Goal: Task Accomplishment & Management: Manage account settings

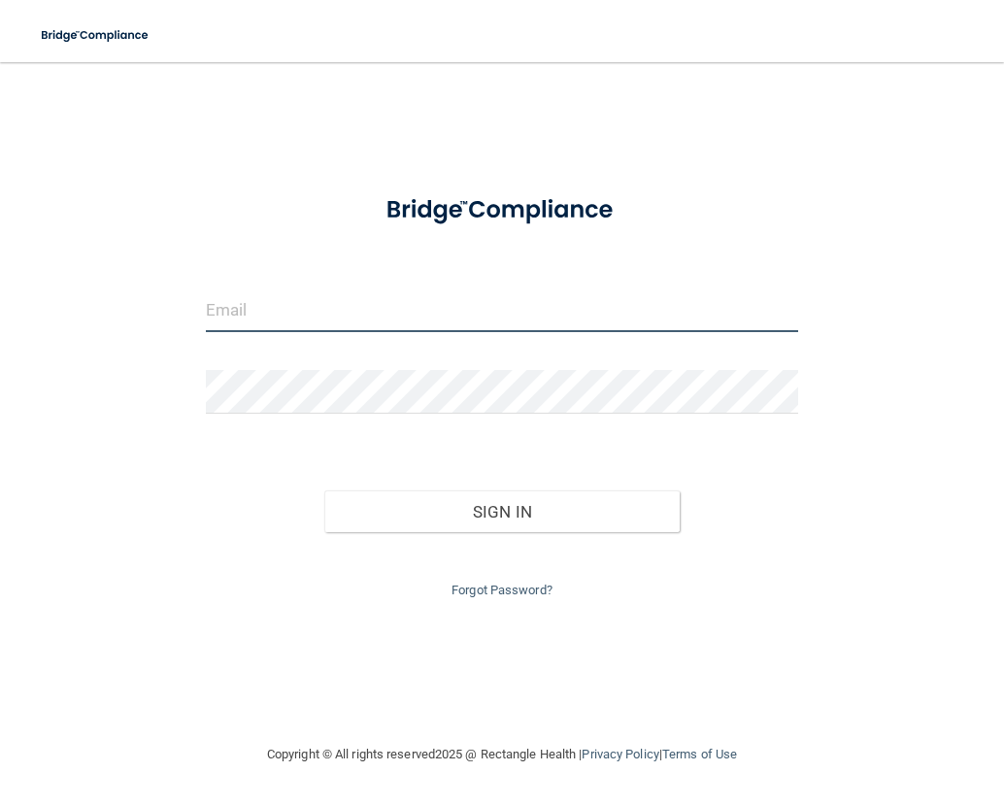
click at [351, 310] on input "email" at bounding box center [502, 310] width 593 height 44
type input "[EMAIL_ADDRESS][DOMAIN_NAME]"
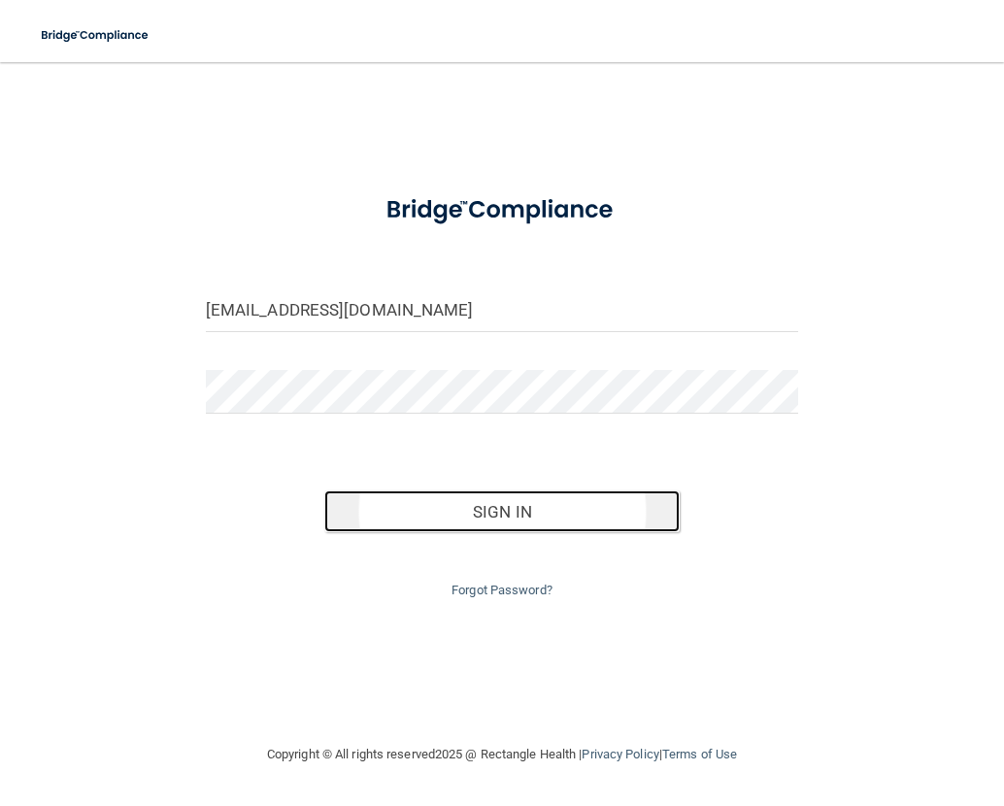
click at [513, 501] on button "Sign In" at bounding box center [501, 511] width 355 height 43
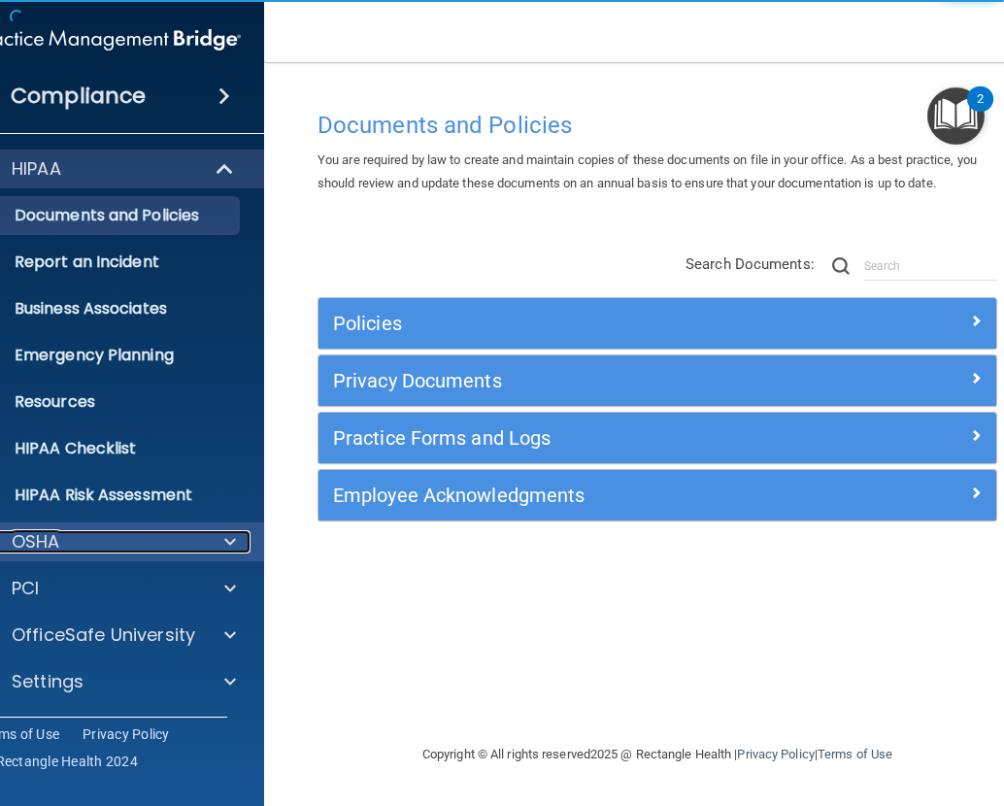
click at [203, 541] on div at bounding box center [227, 541] width 49 height 23
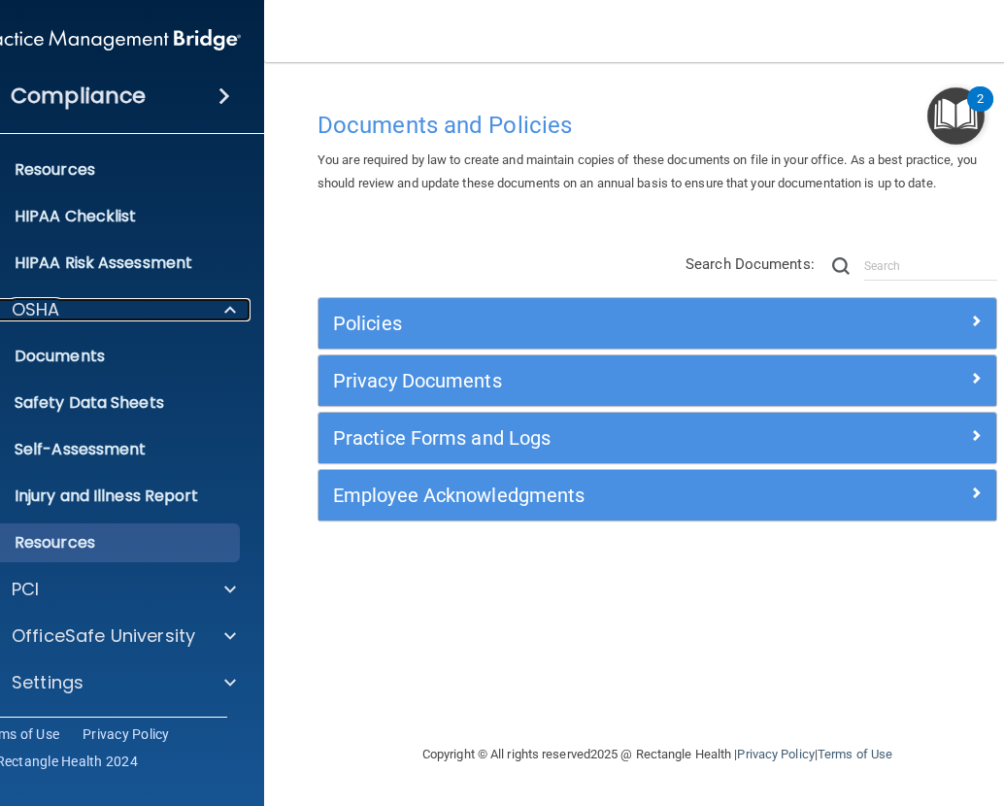
scroll to position [233, 0]
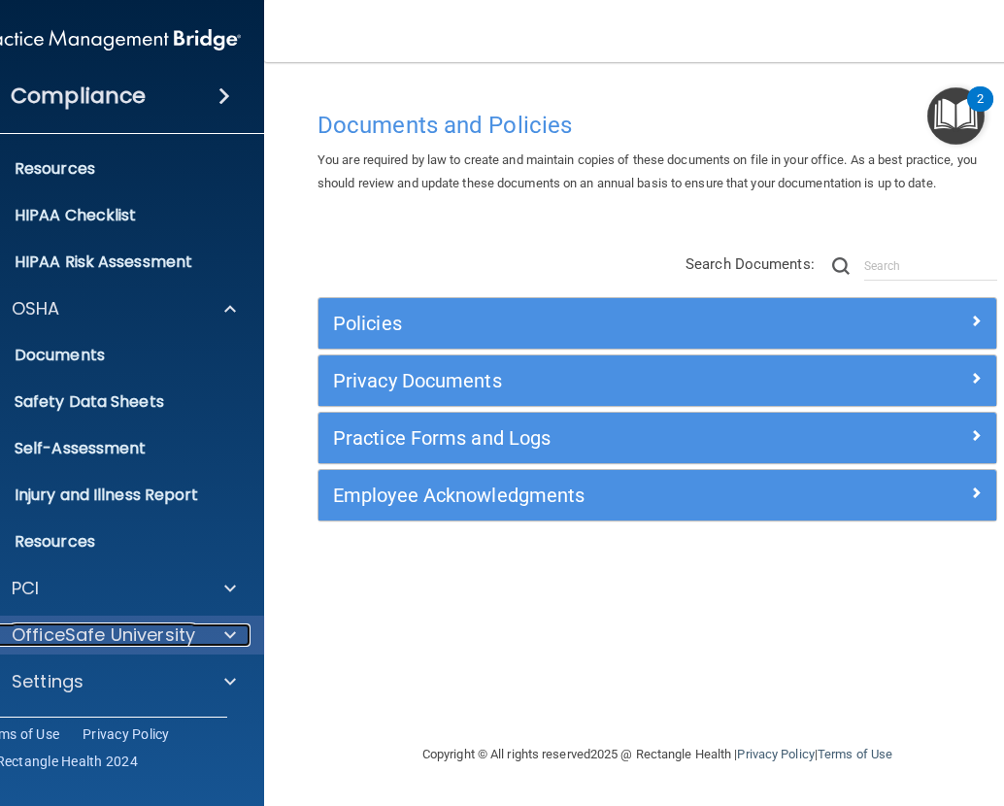
click at [144, 629] on p "OfficeSafe University" at bounding box center [104, 634] width 184 height 23
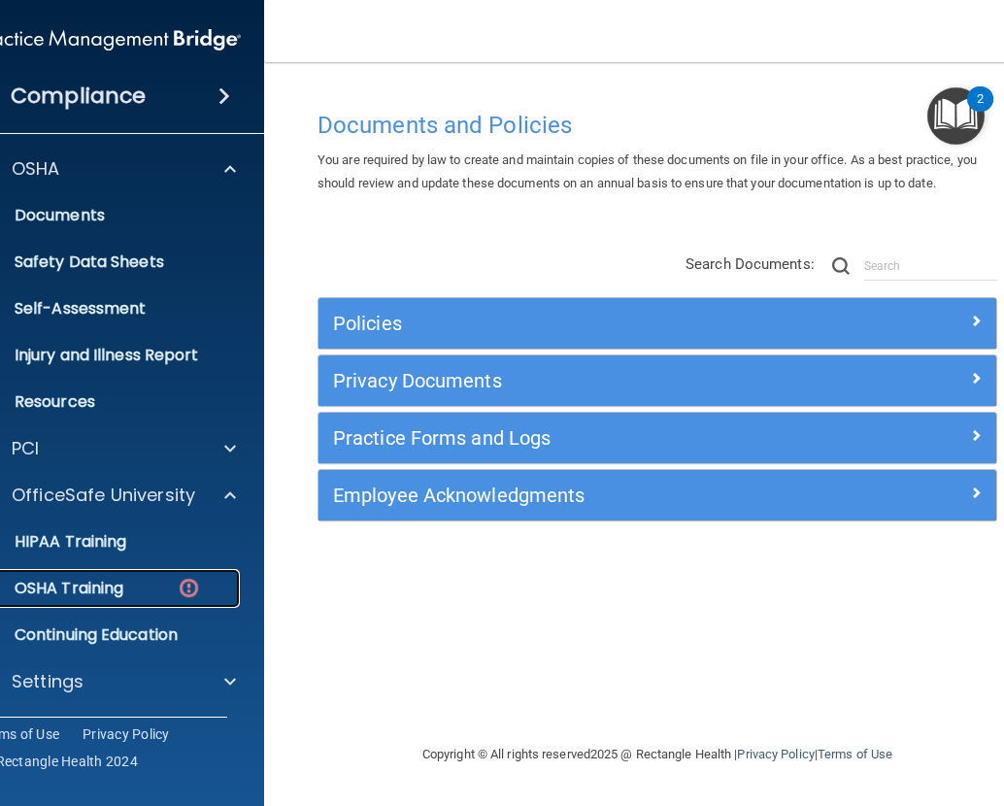
click at [85, 579] on p "OSHA Training" at bounding box center [44, 588] width 157 height 19
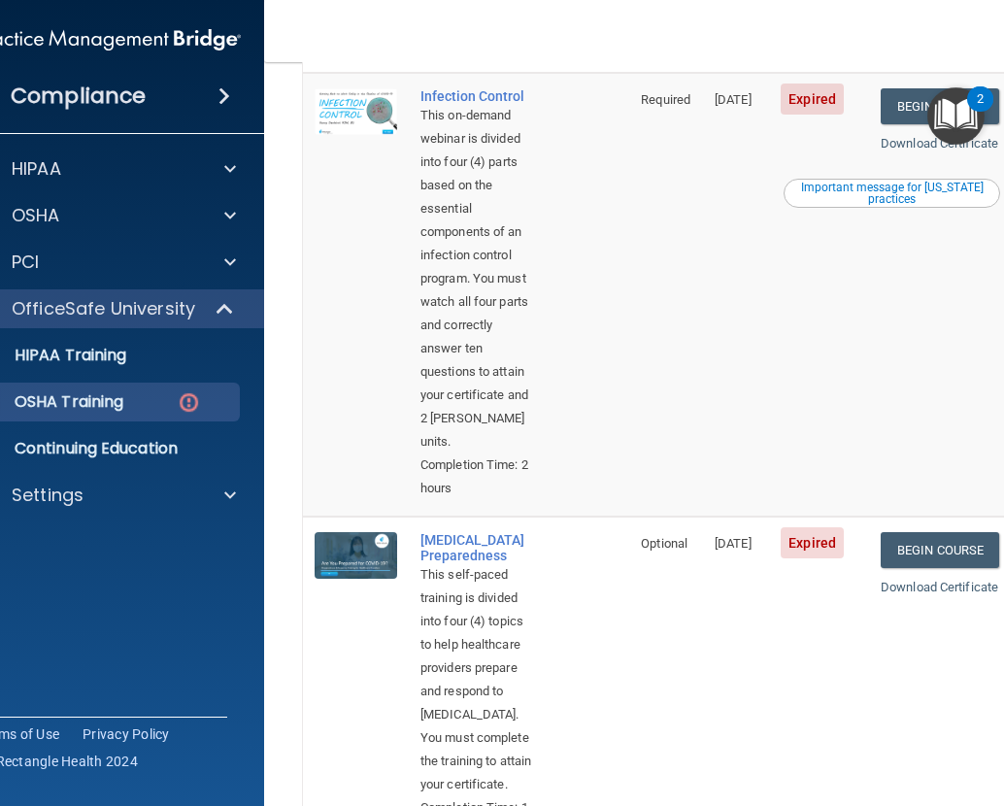
scroll to position [1046, 0]
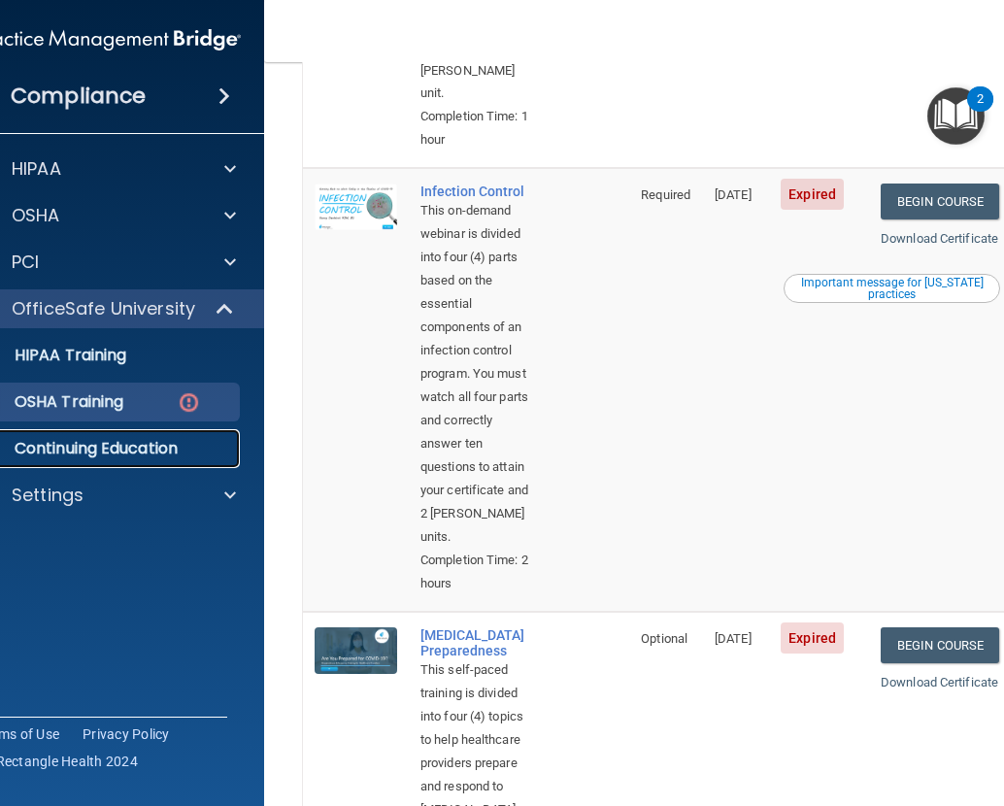
click at [105, 440] on p "Continuing Education" at bounding box center [98, 448] width 265 height 19
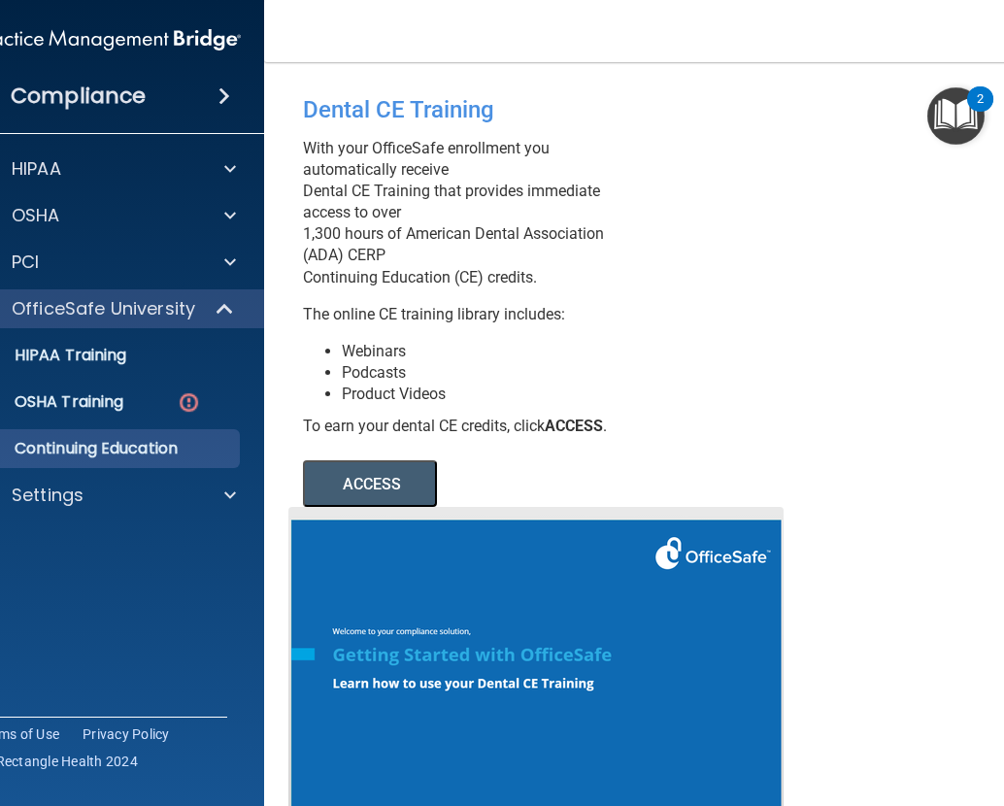
click at [402, 486] on button "ACCESS" at bounding box center [370, 483] width 134 height 47
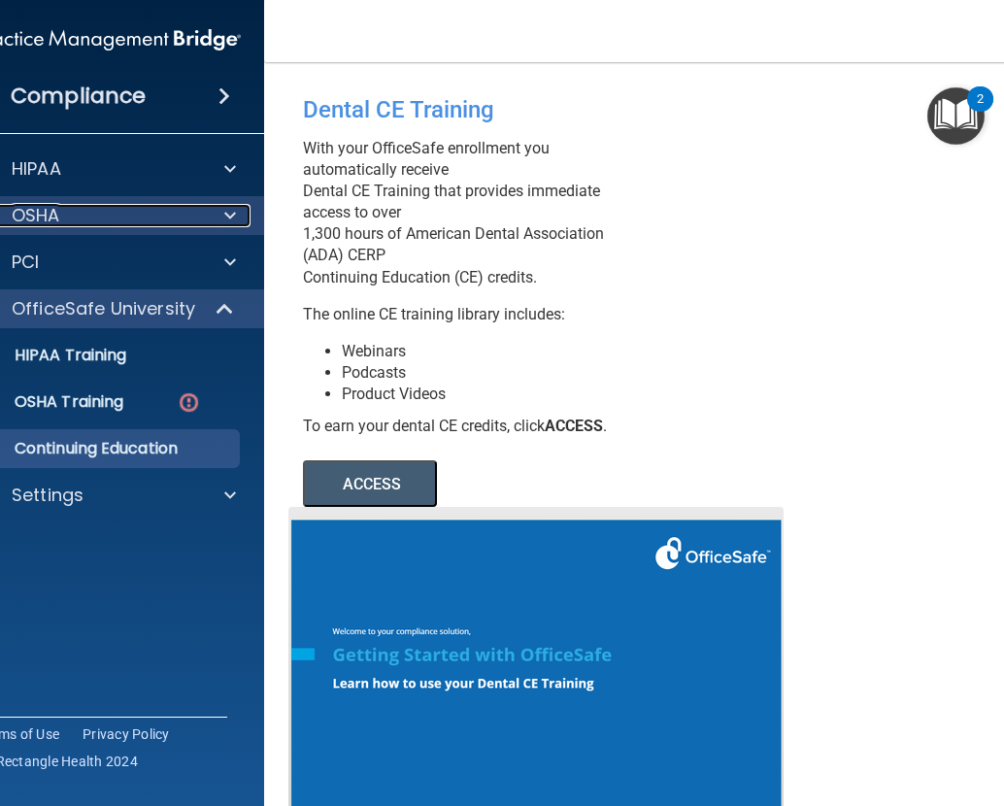
click at [206, 206] on div at bounding box center [227, 215] width 49 height 23
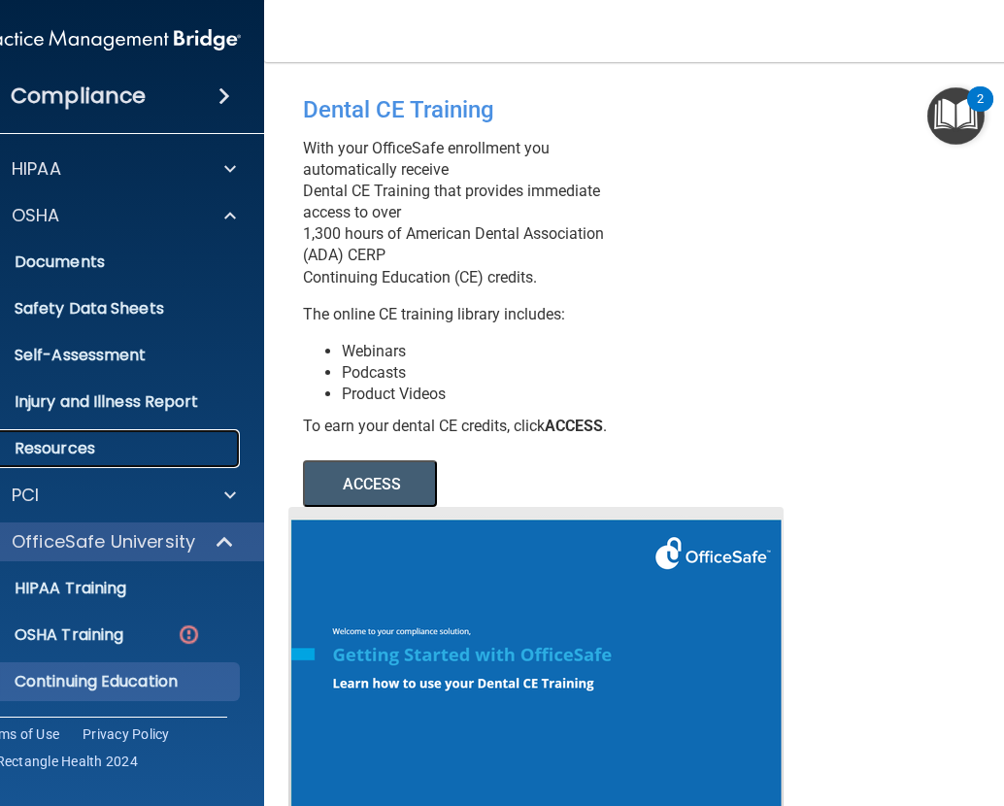
click at [96, 443] on p "Resources" at bounding box center [98, 448] width 265 height 19
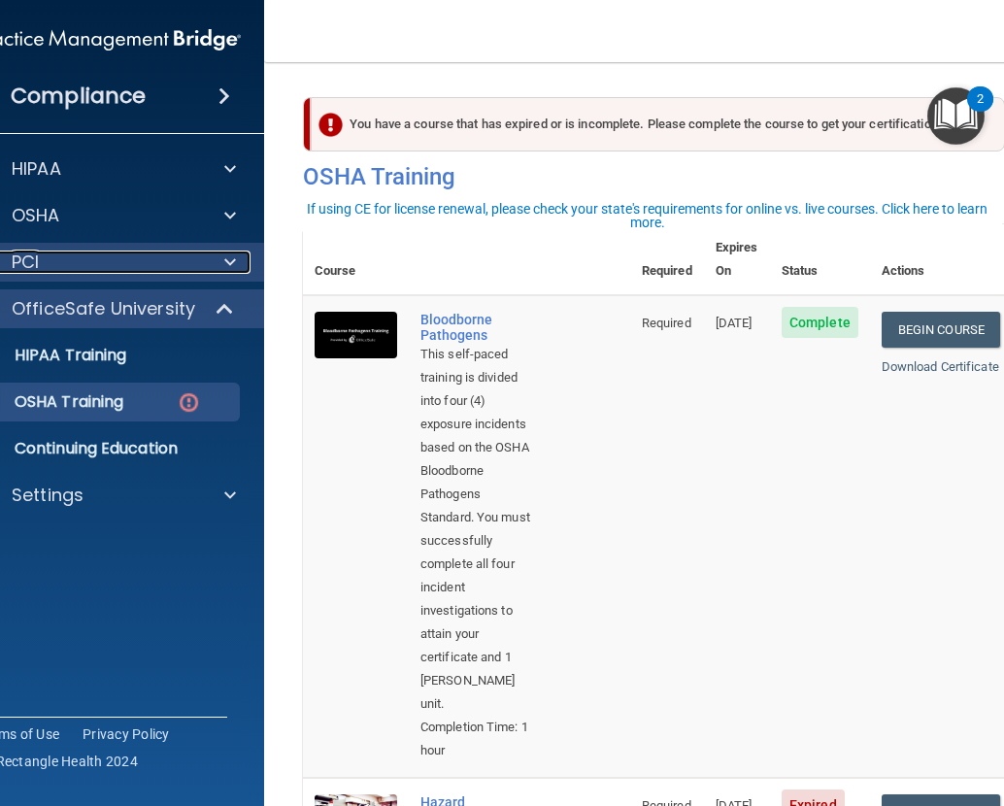
click at [167, 258] on div "PCI" at bounding box center [82, 262] width 241 height 23
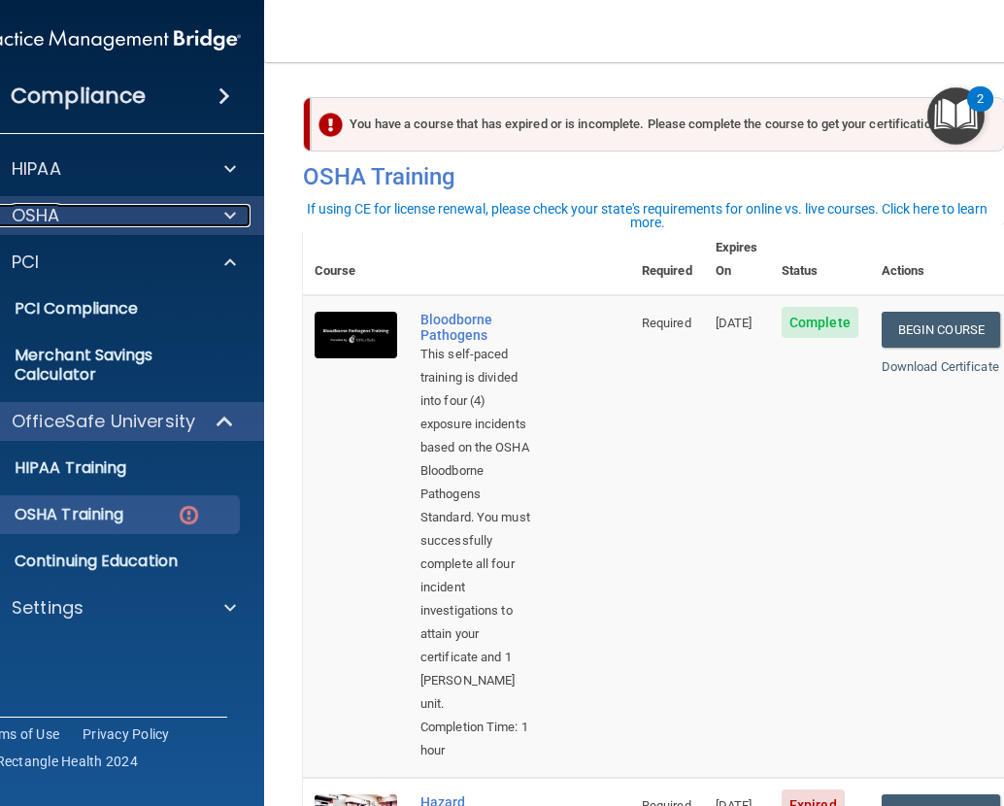
click at [171, 209] on div "OSHA" at bounding box center [82, 215] width 241 height 23
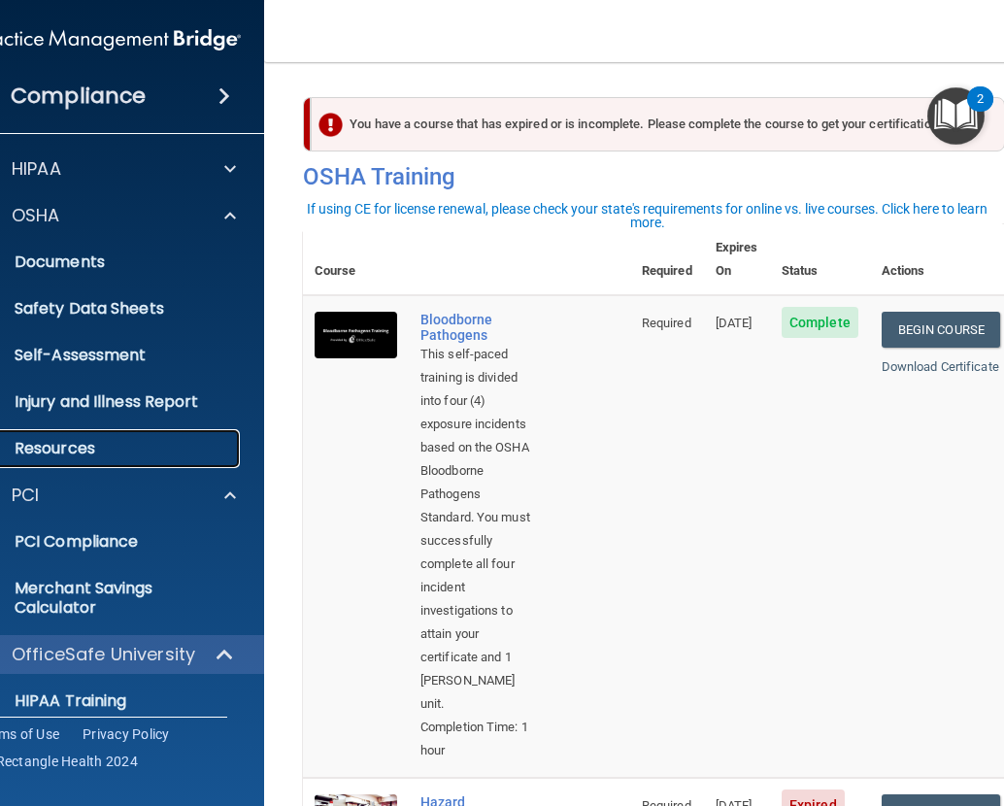
click at [99, 443] on p "Resources" at bounding box center [98, 448] width 265 height 19
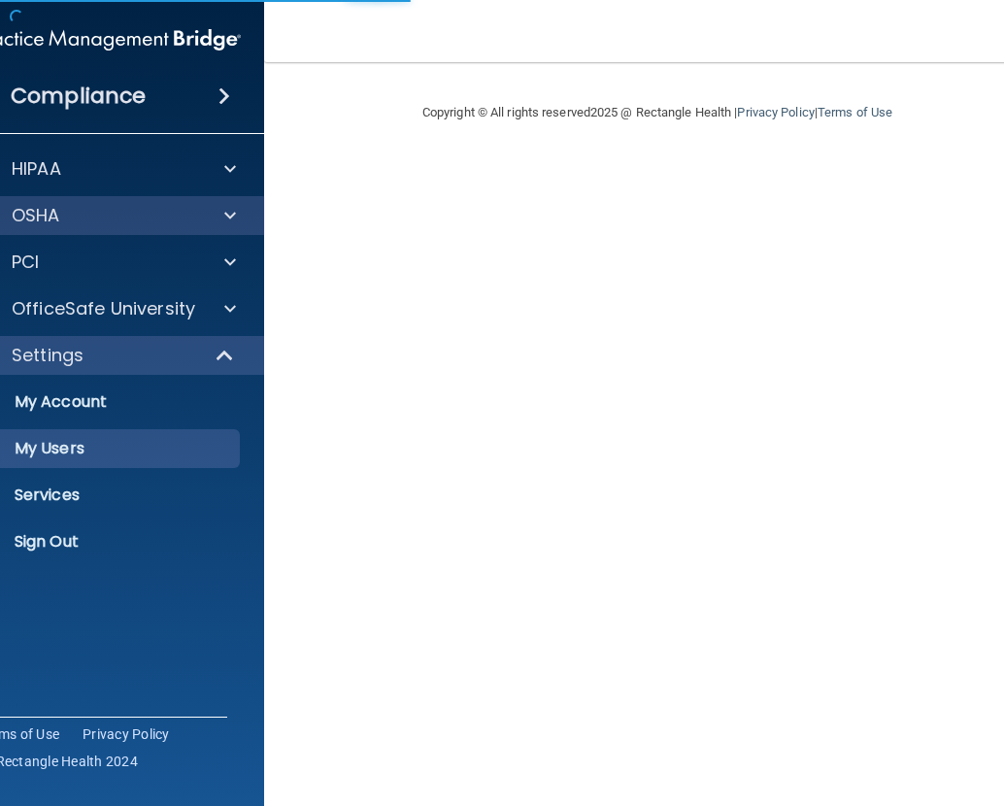
select select "20"
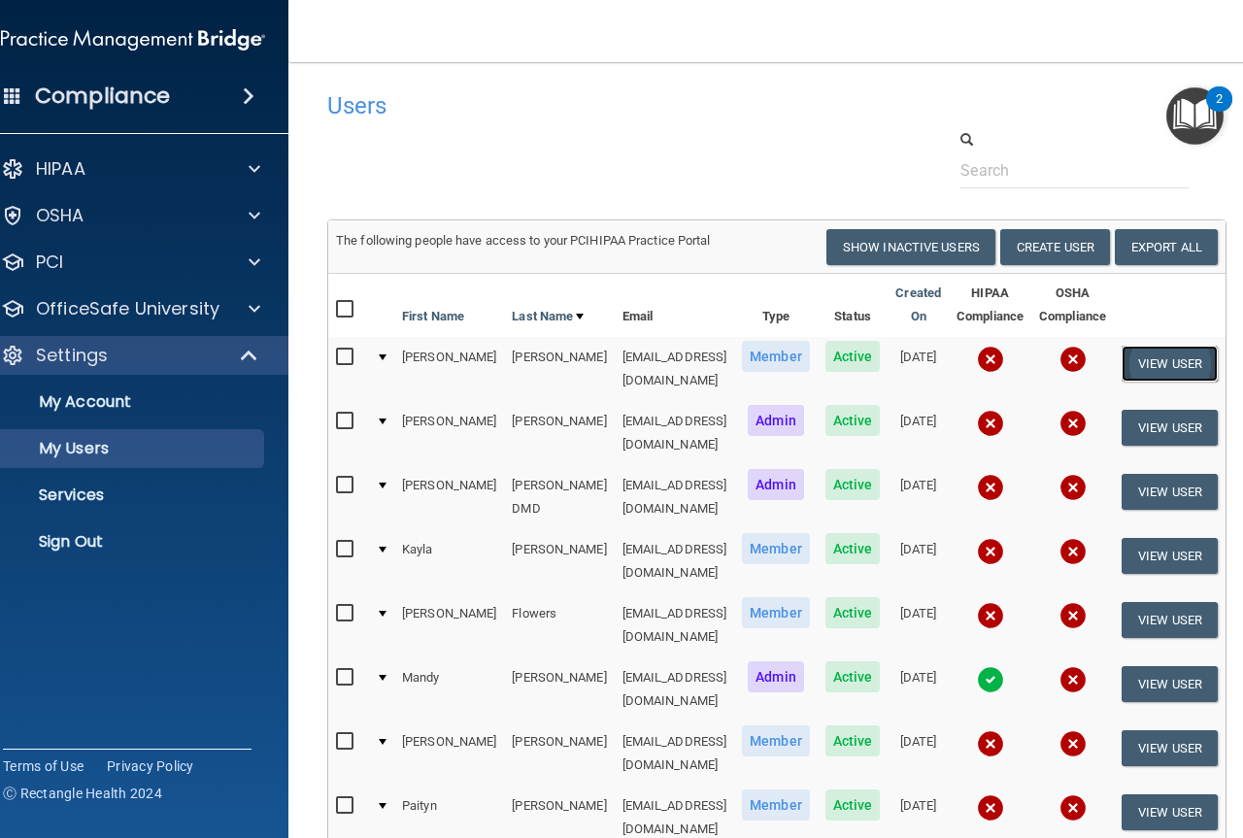
click at [1003, 358] on button "View User" at bounding box center [1170, 364] width 96 height 36
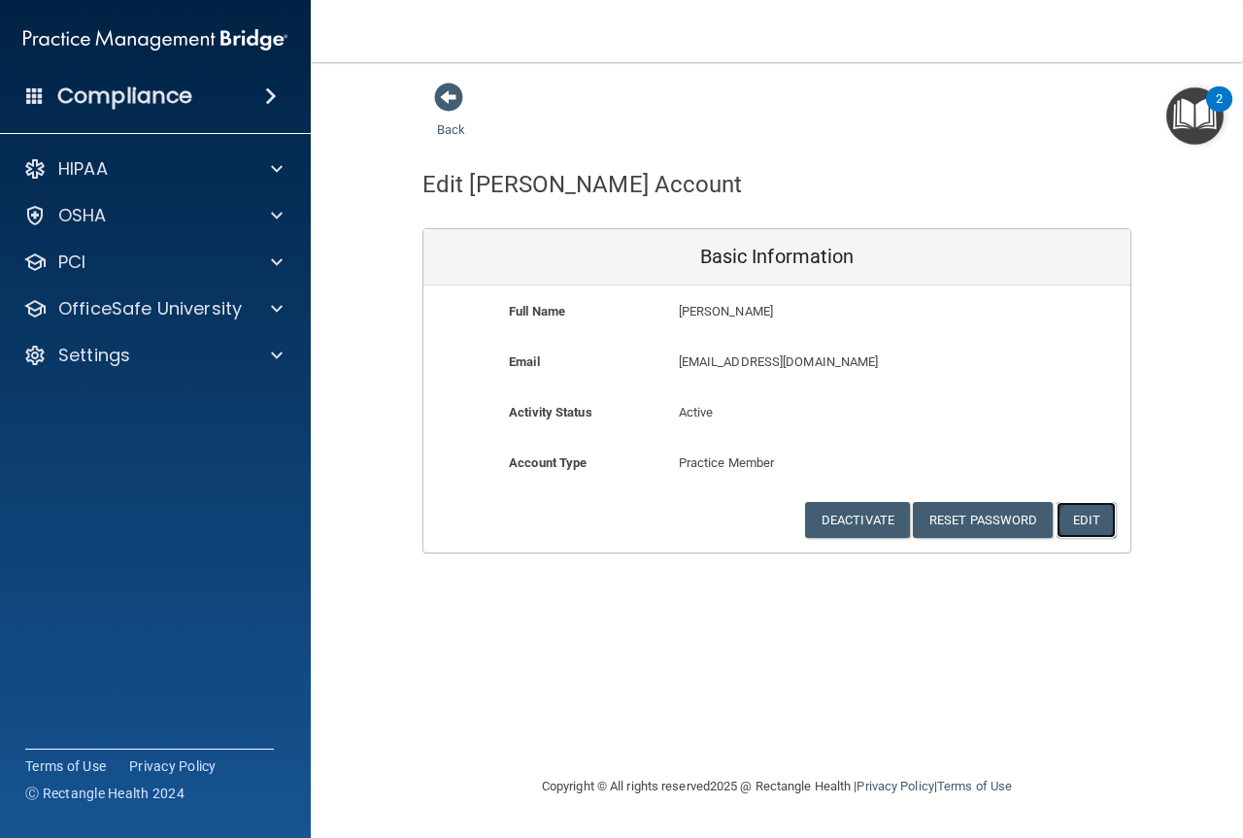
click at [1003, 520] on button "Edit" at bounding box center [1085, 520] width 59 height 36
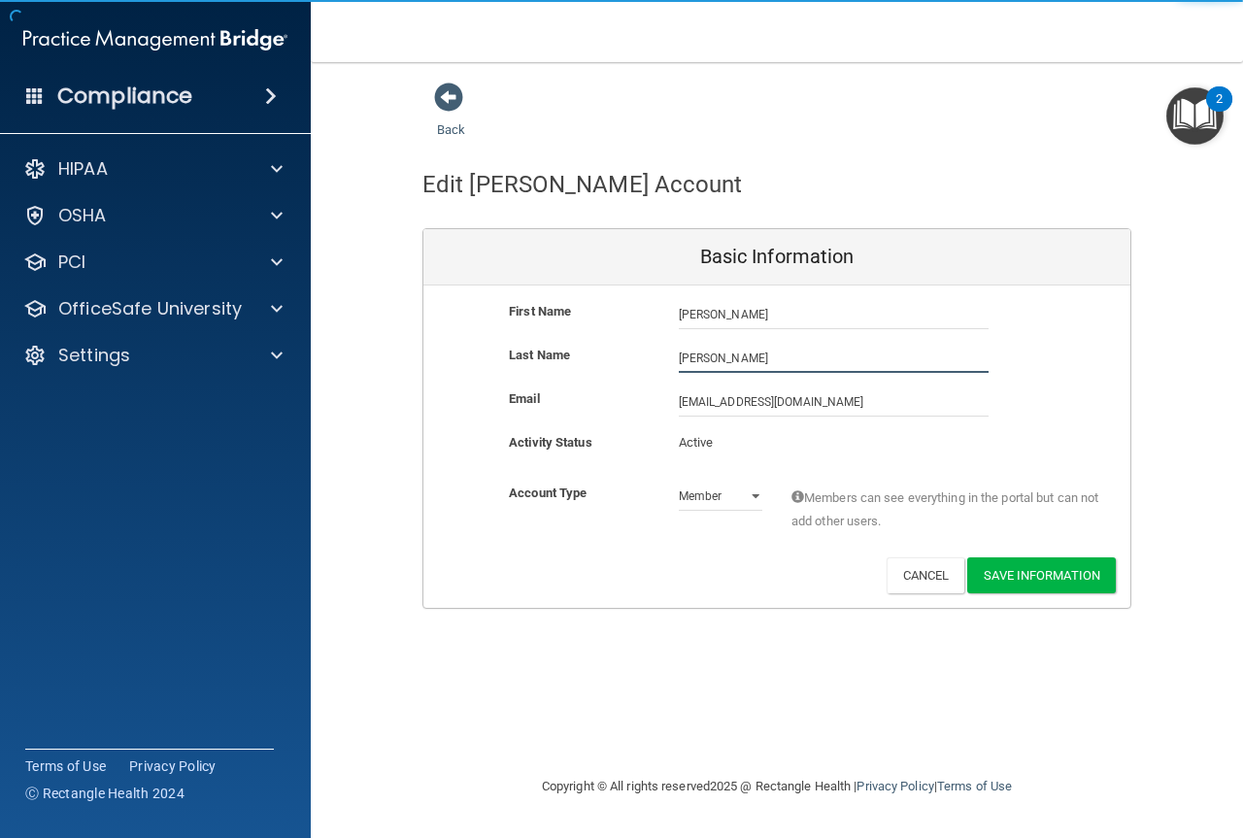
drag, startPoint x: 770, startPoint y: 360, endPoint x: 637, endPoint y: 366, distance: 133.2
click at [637, 366] on div "Last Name [PERSON_NAME]" at bounding box center [776, 358] width 707 height 29
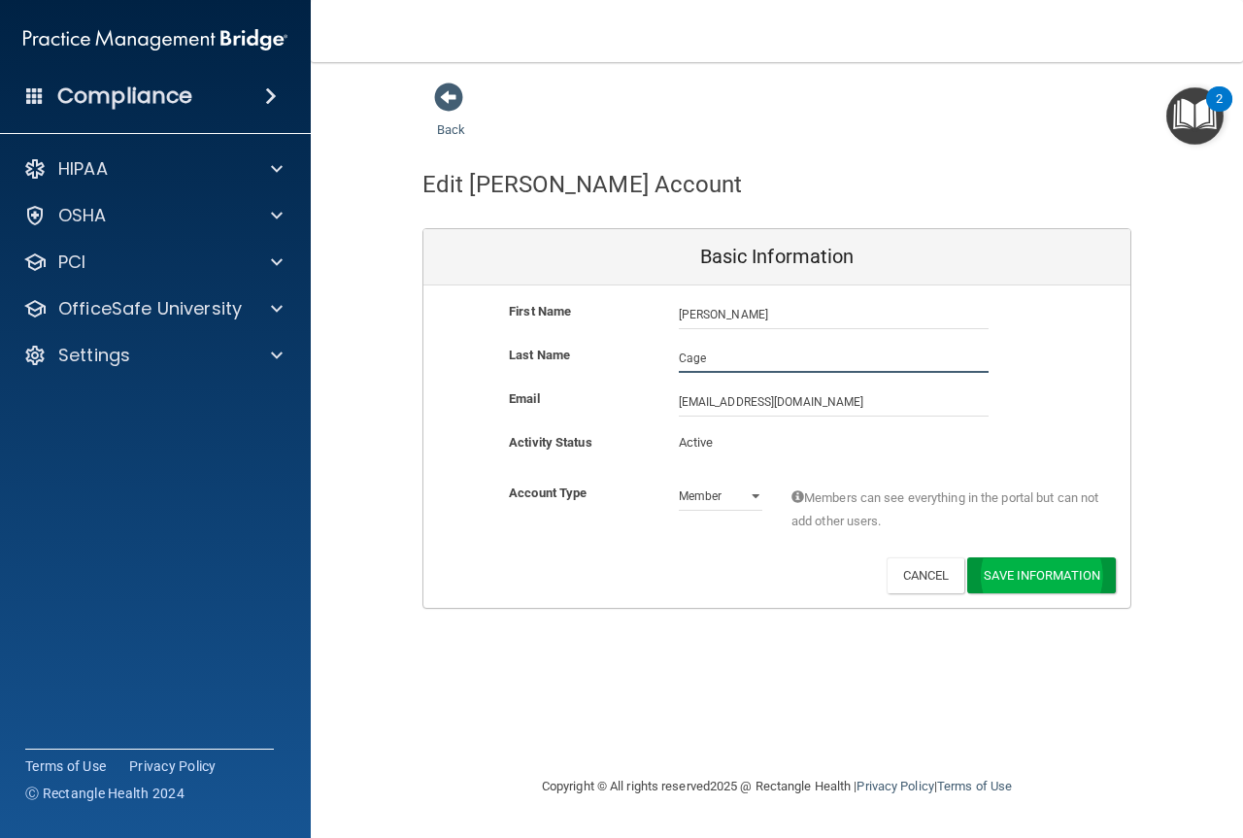
type input "Cage"
click at [1003, 566] on button "Save Information" at bounding box center [1041, 575] width 149 height 36
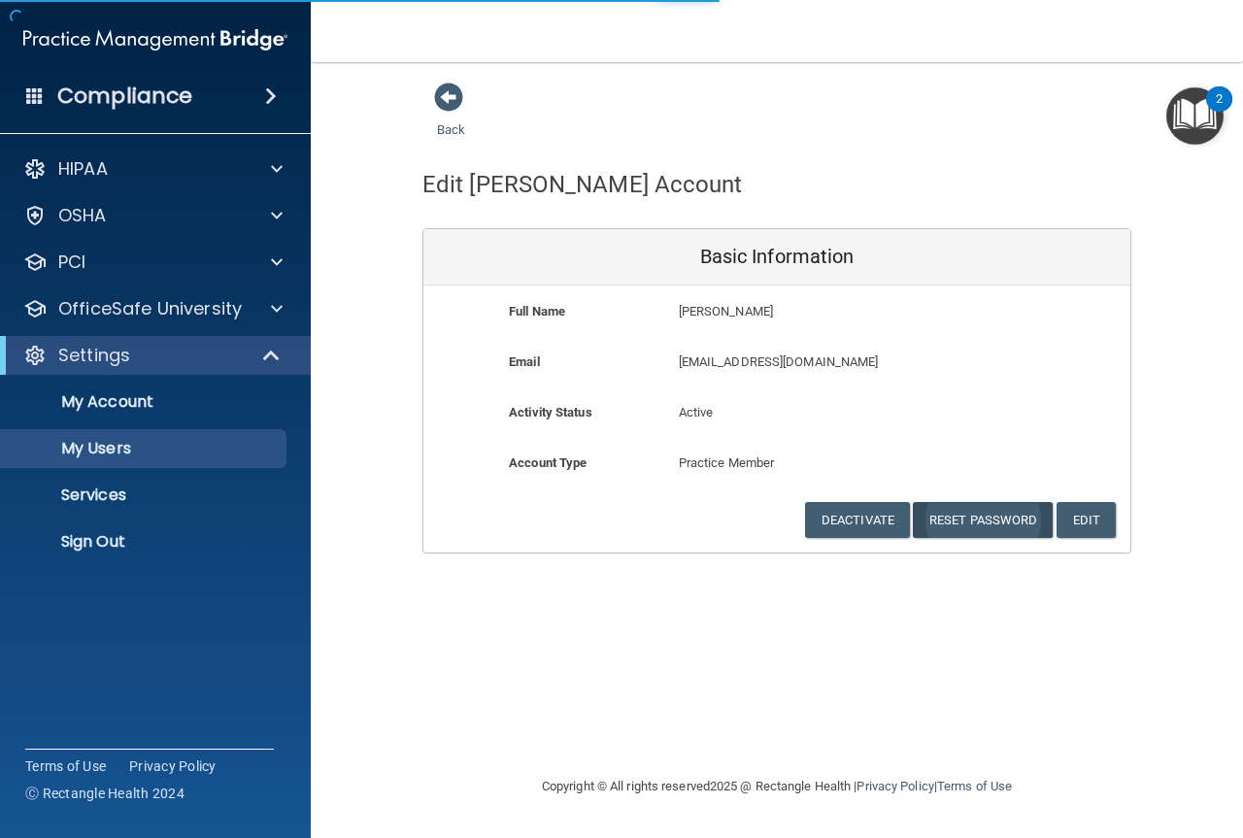
select select "20"
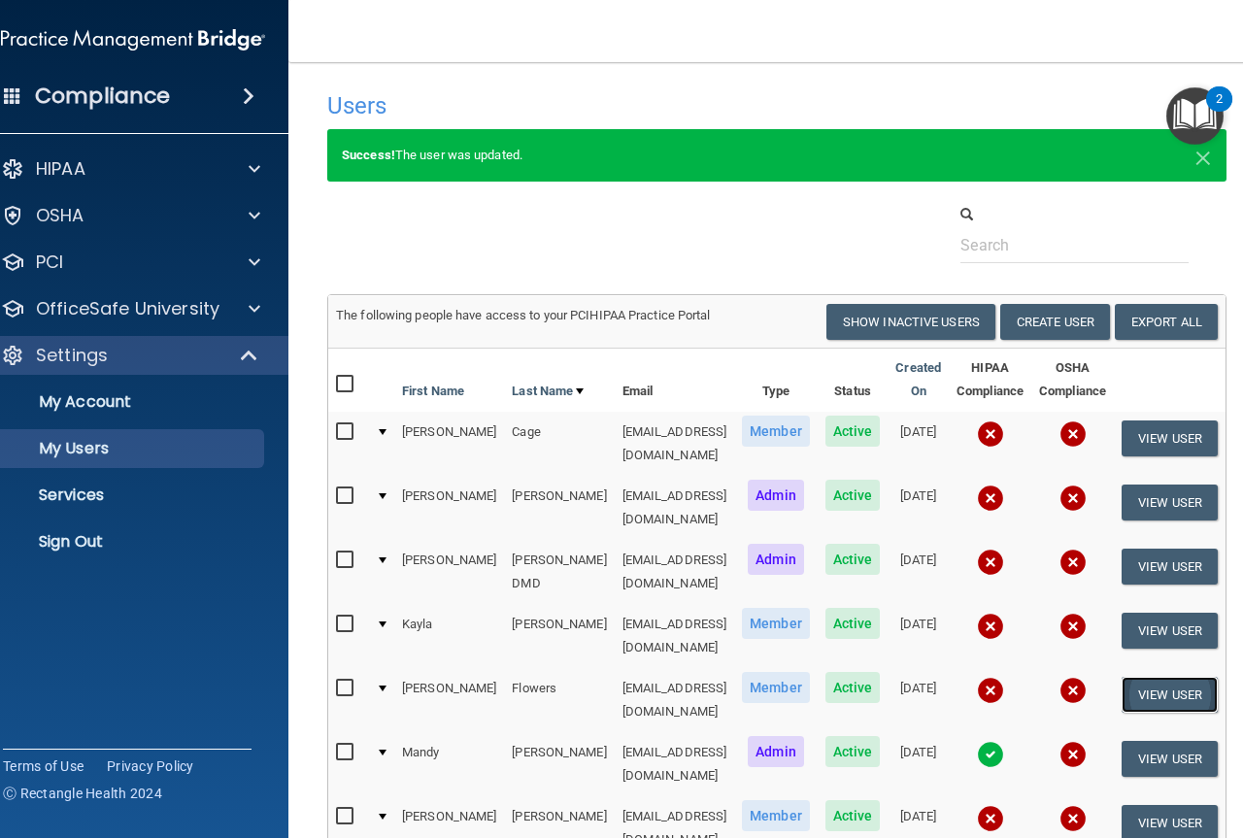
click at [1003, 677] on button "View User" at bounding box center [1170, 695] width 96 height 36
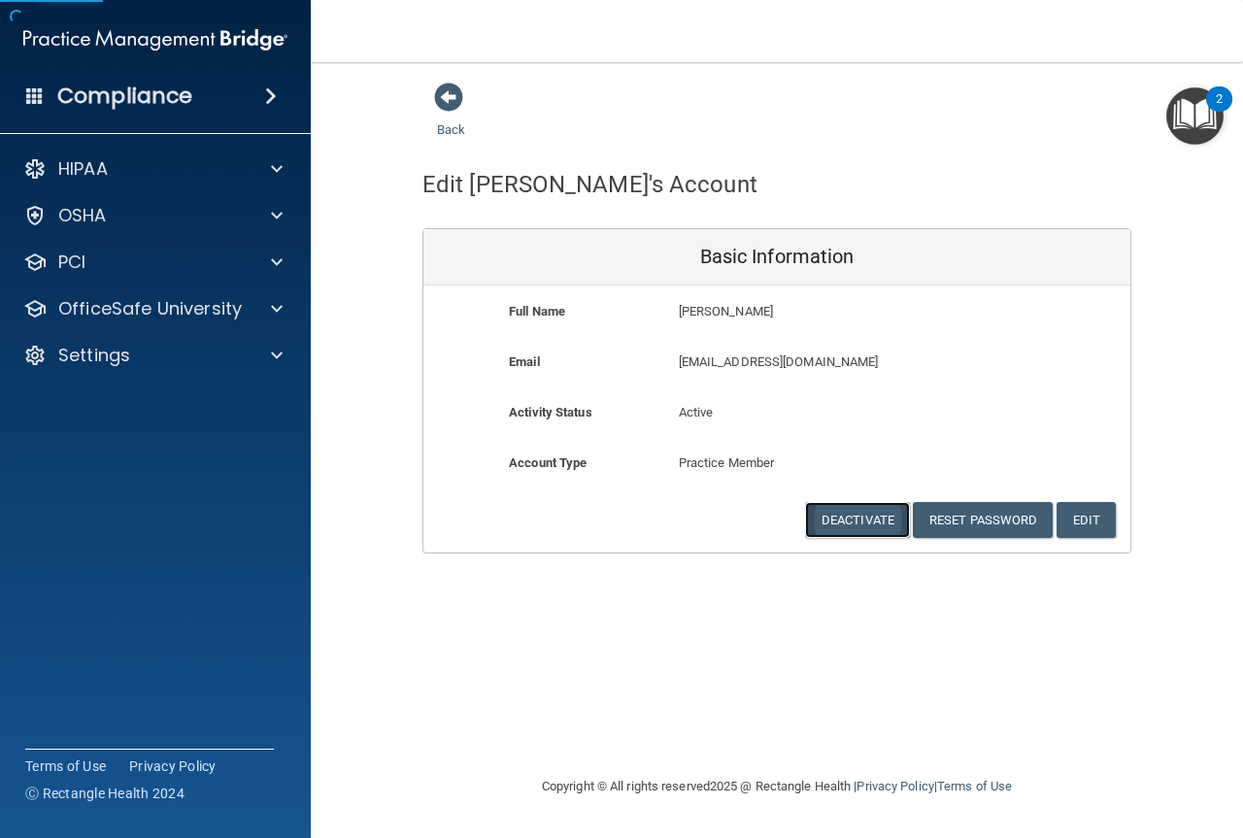
click at [884, 521] on button "Deactivate" at bounding box center [857, 520] width 105 height 36
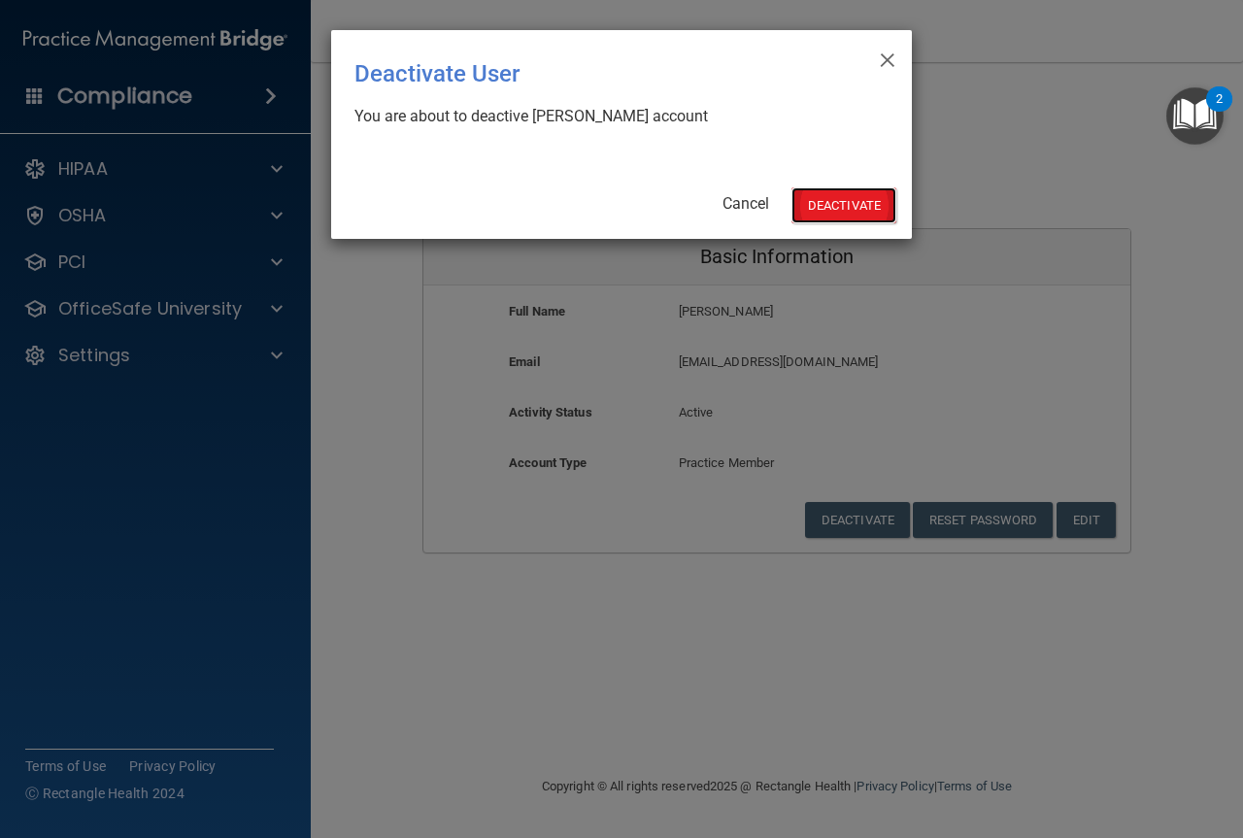
click at [816, 208] on button "Deactivate" at bounding box center [843, 205] width 105 height 36
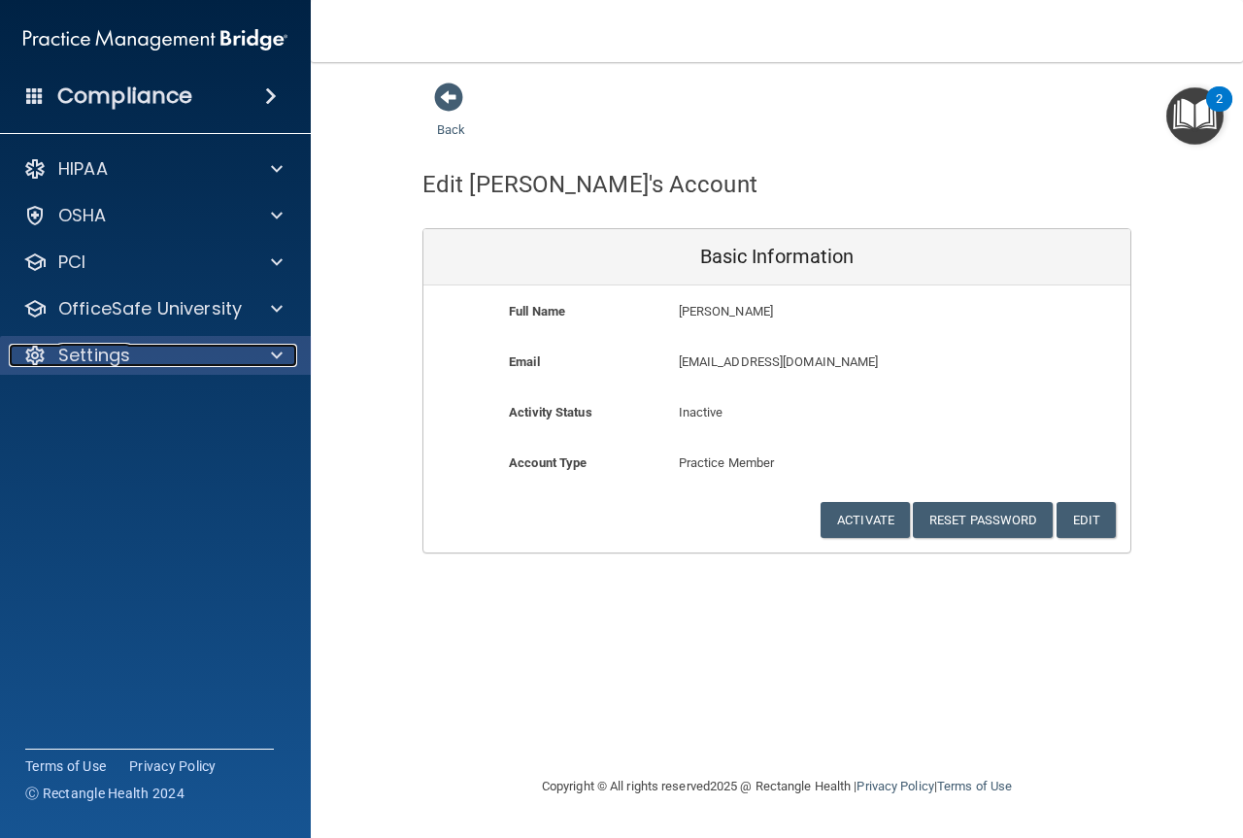
click at [157, 344] on div "Settings" at bounding box center [129, 355] width 241 height 23
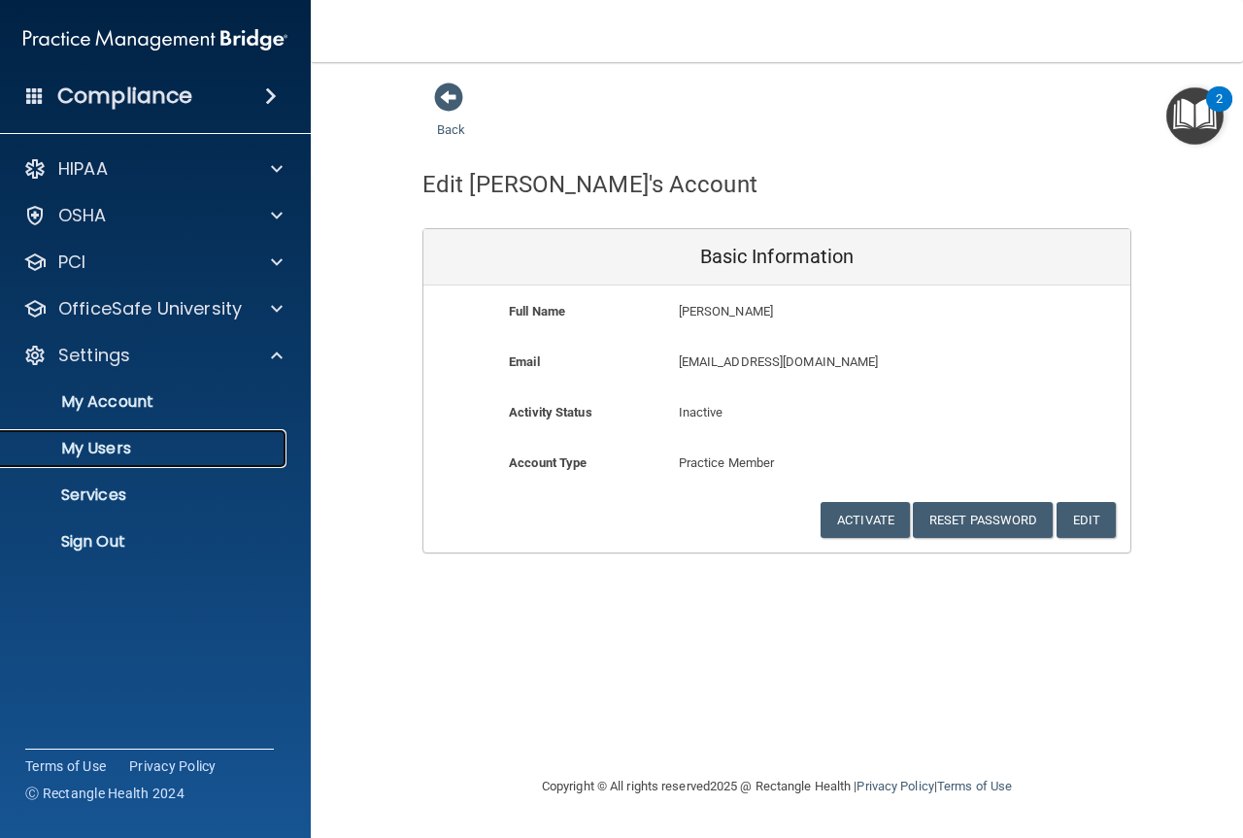
click at [153, 445] on p "My Users" at bounding box center [145, 448] width 265 height 19
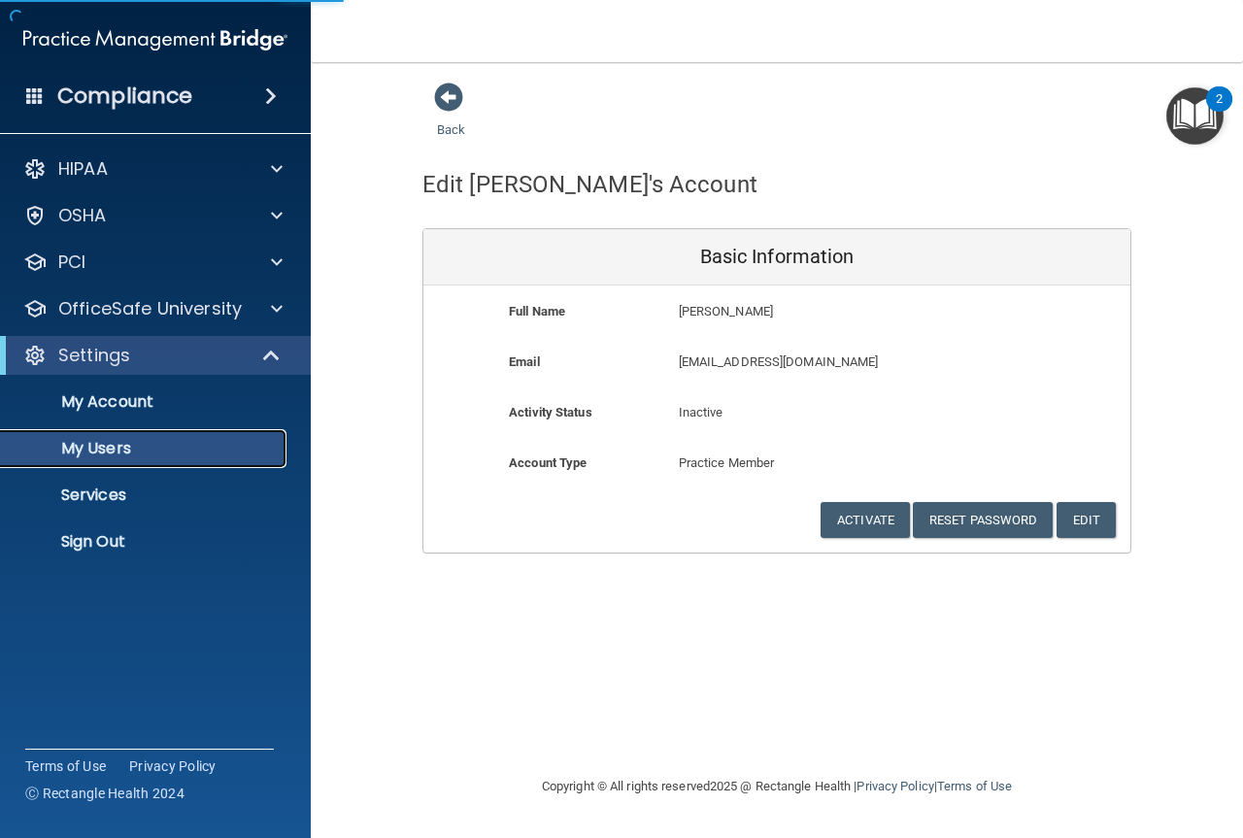
select select "20"
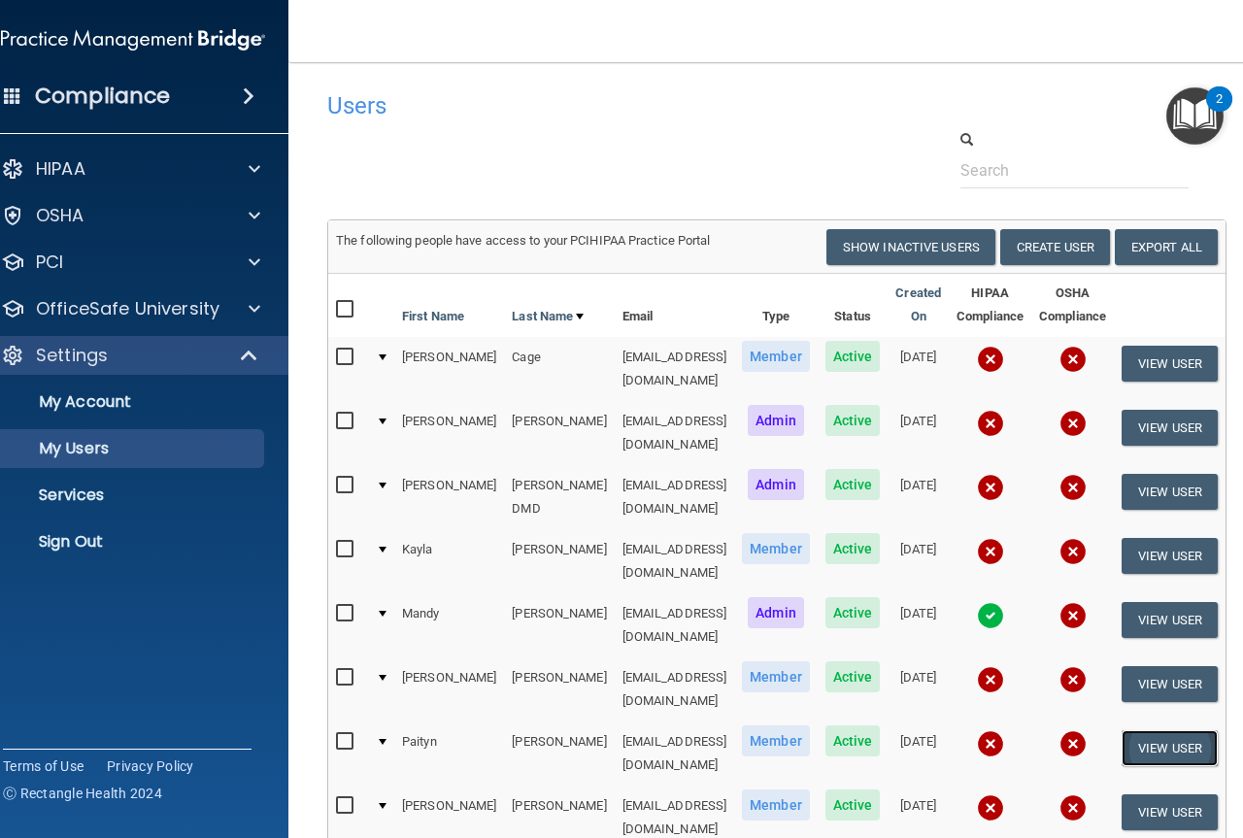
click at [1154, 730] on button "View User" at bounding box center [1170, 748] width 96 height 36
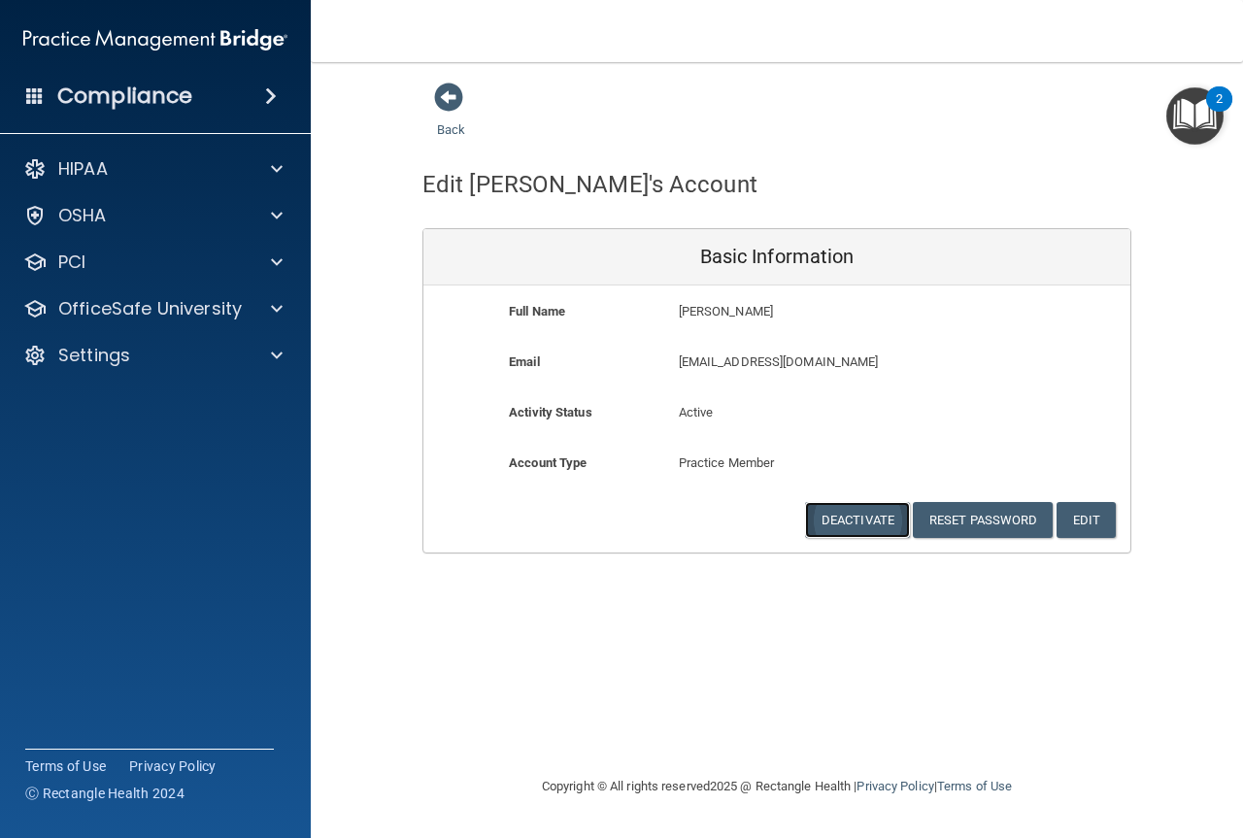
click at [832, 527] on button "Deactivate" at bounding box center [857, 520] width 105 height 36
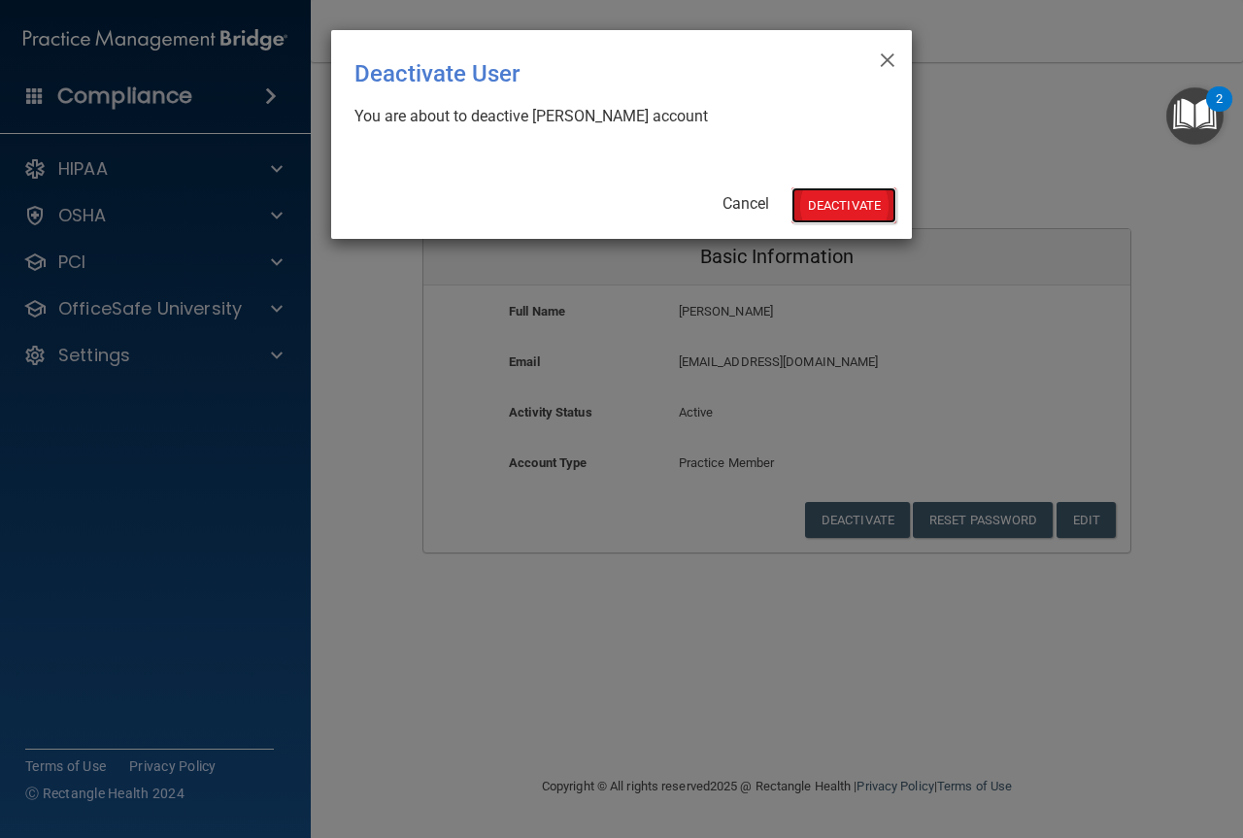
click at [818, 205] on button "Deactivate" at bounding box center [843, 205] width 105 height 36
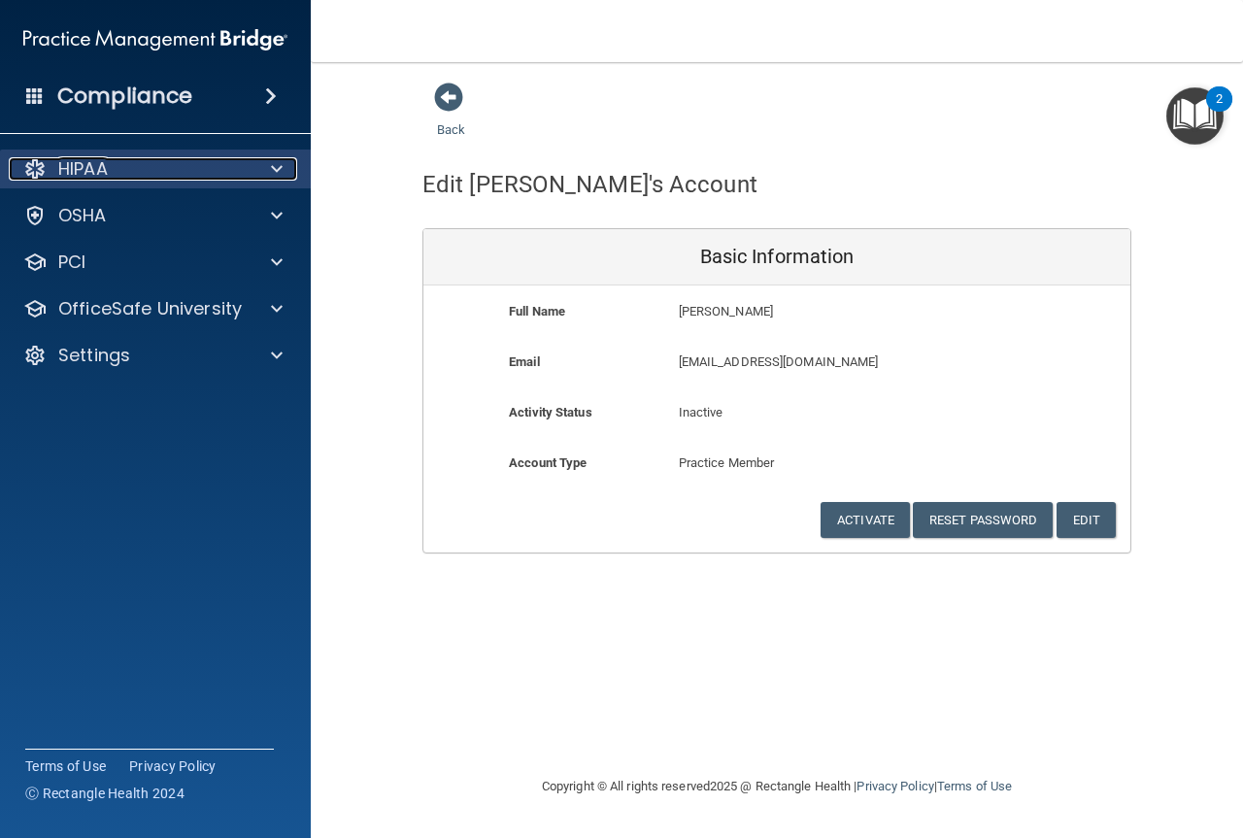
click at [275, 165] on span at bounding box center [277, 168] width 12 height 23
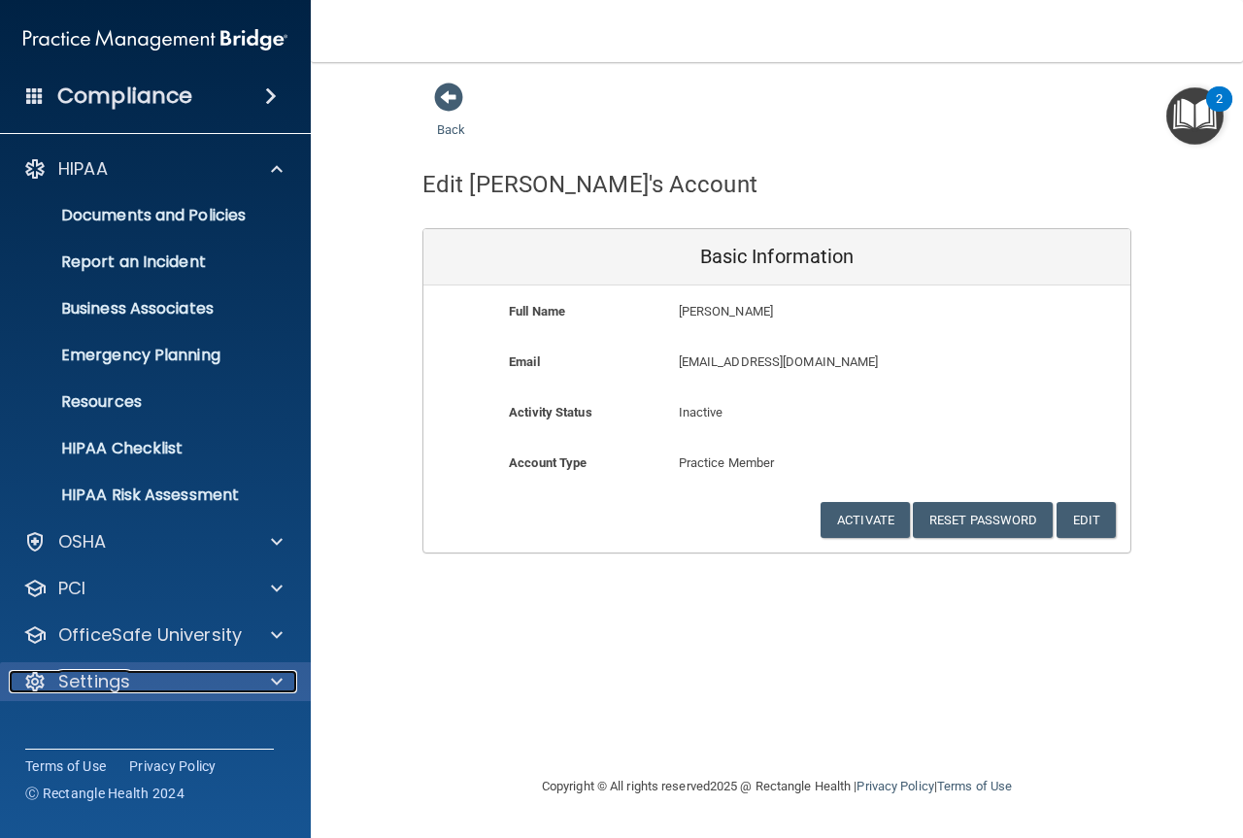
click at [127, 679] on p "Settings" at bounding box center [94, 681] width 72 height 23
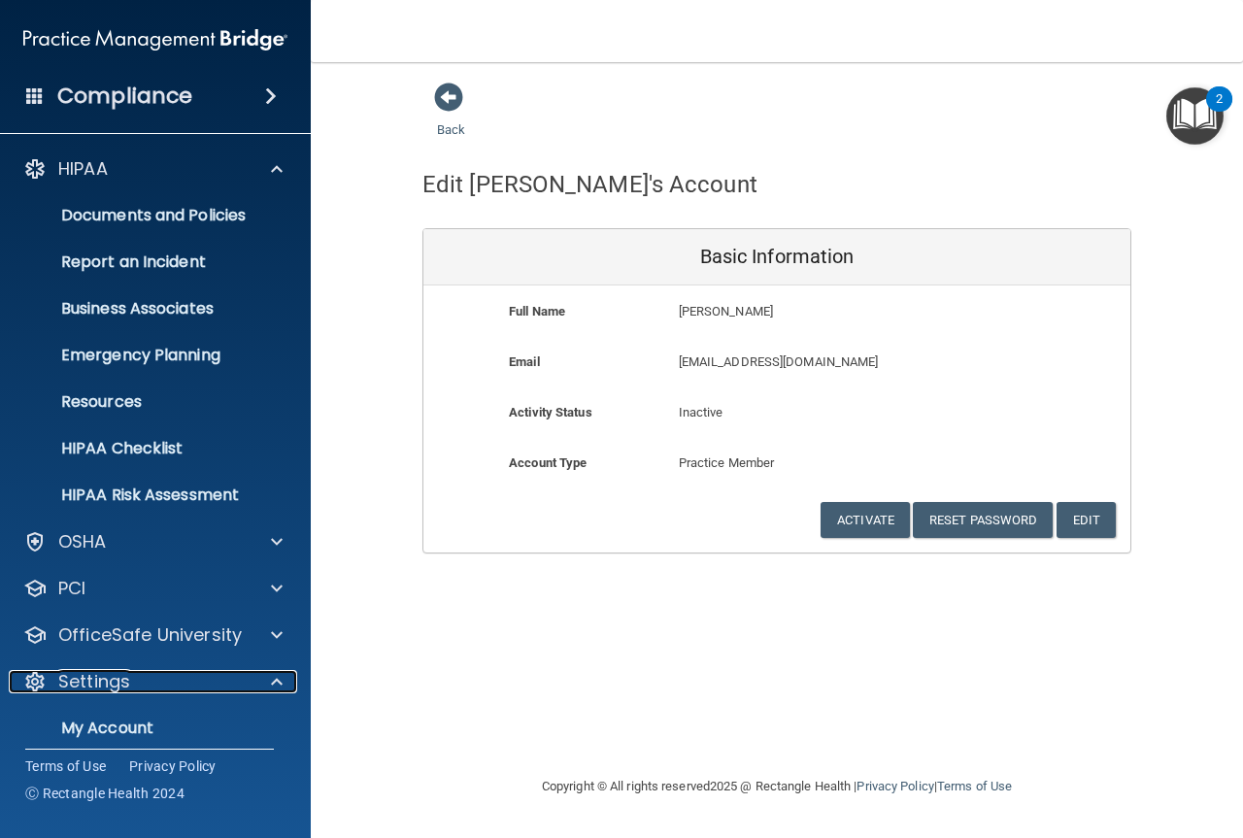
scroll to position [154, 0]
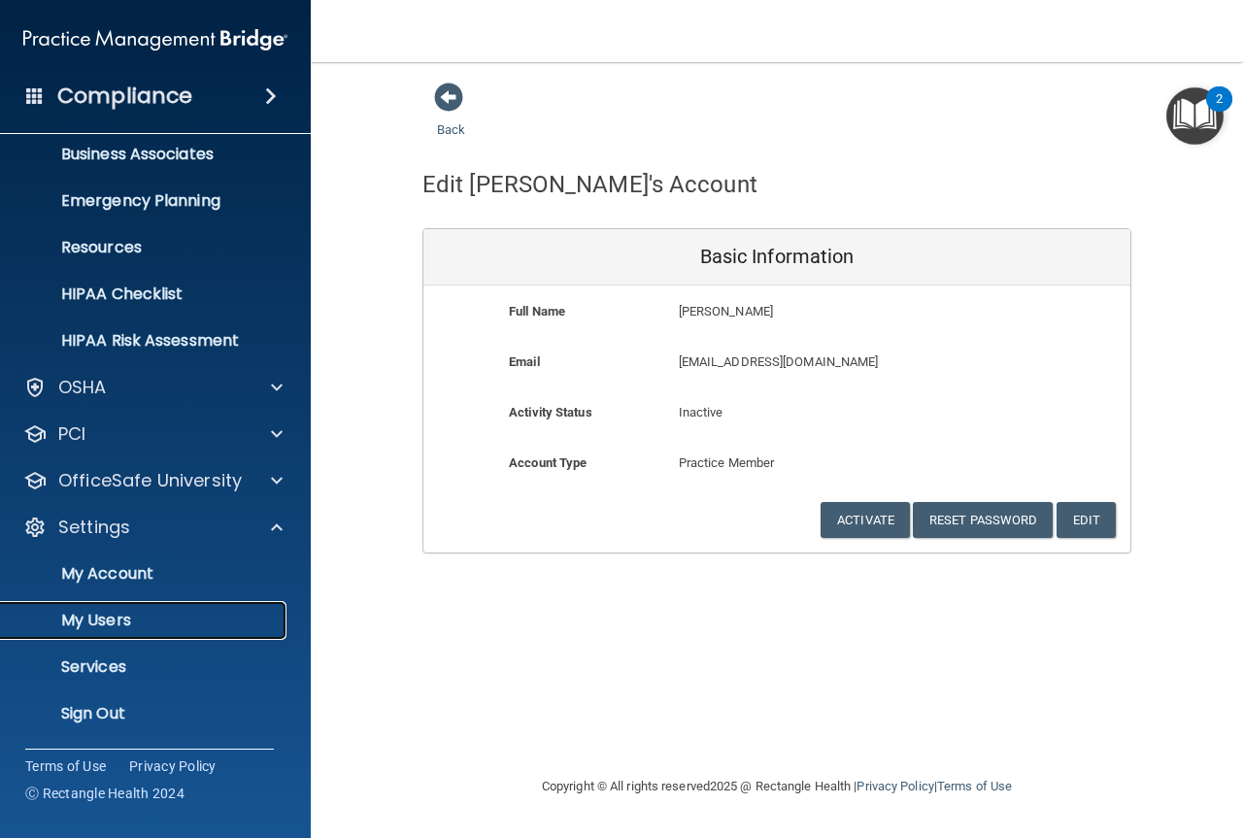
click at [106, 616] on p "My Users" at bounding box center [145, 620] width 265 height 19
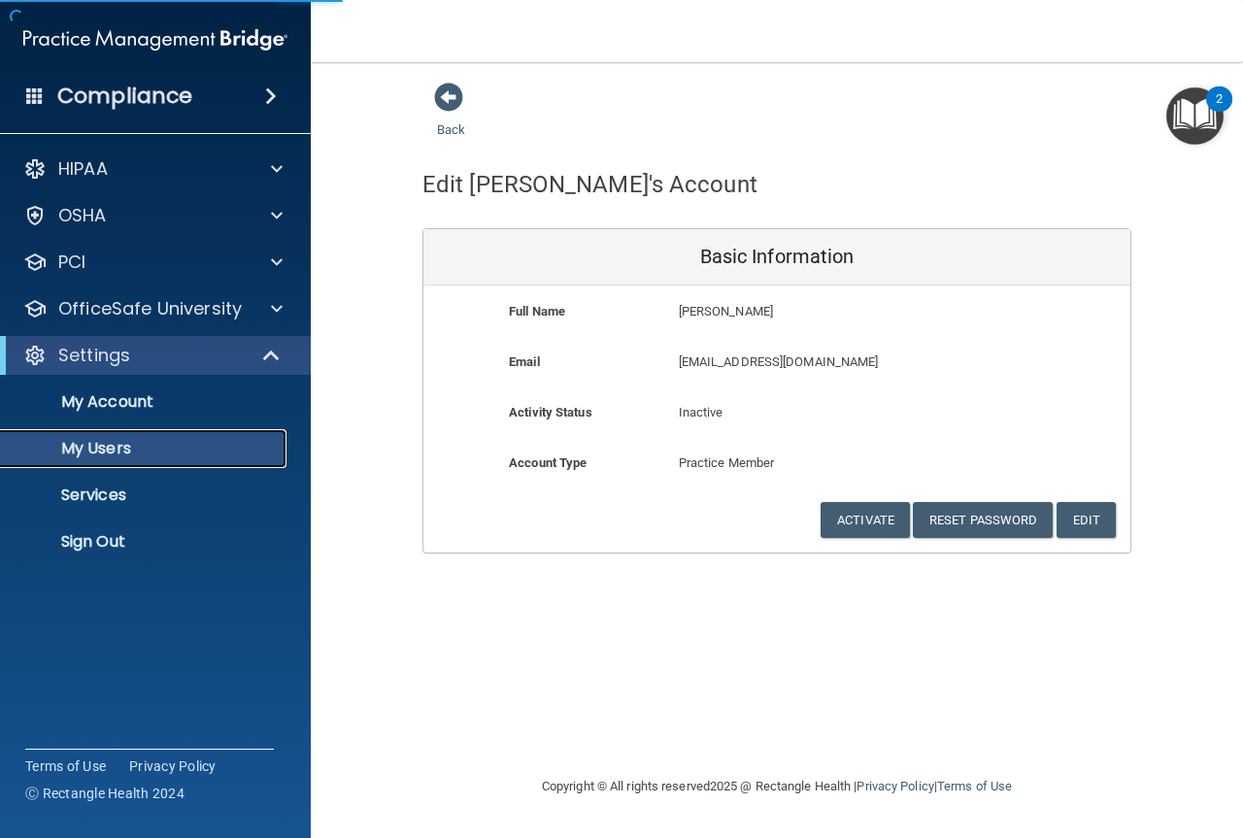
select select "20"
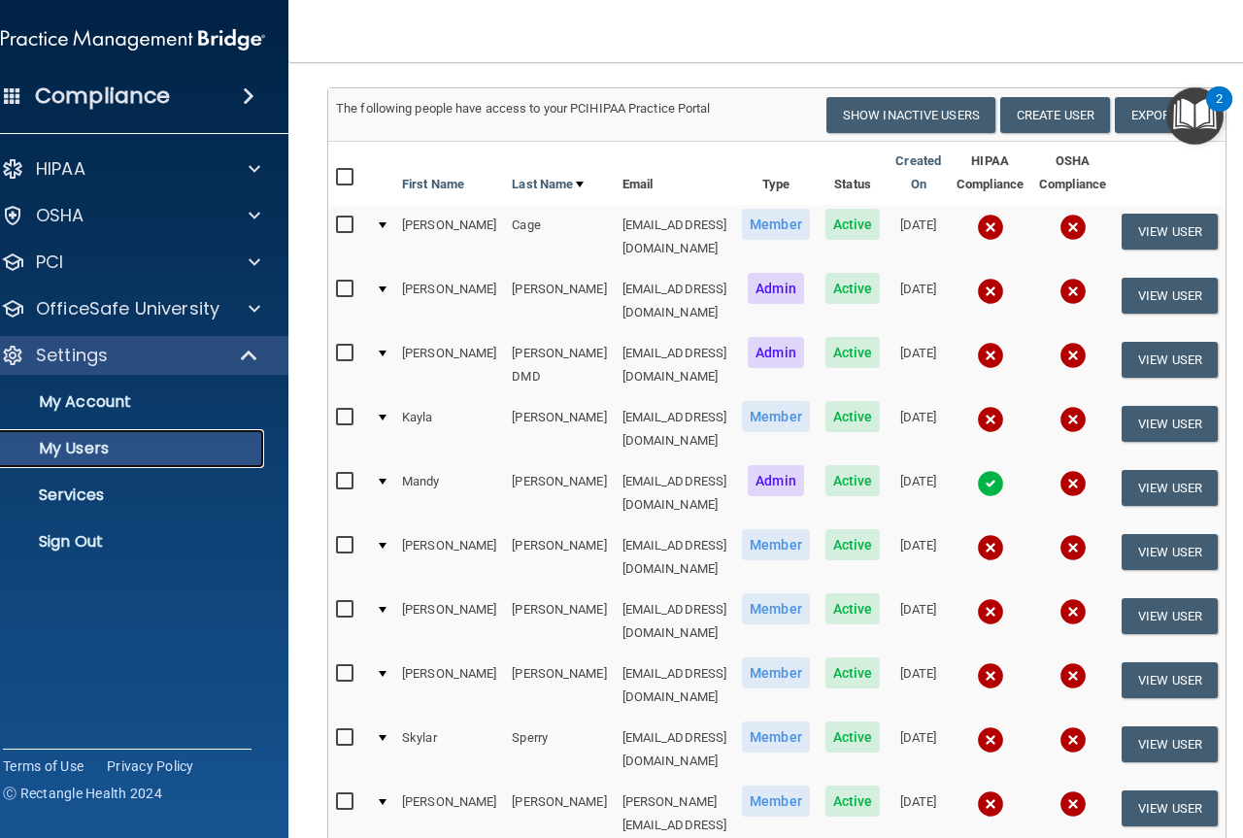
scroll to position [194, 0]
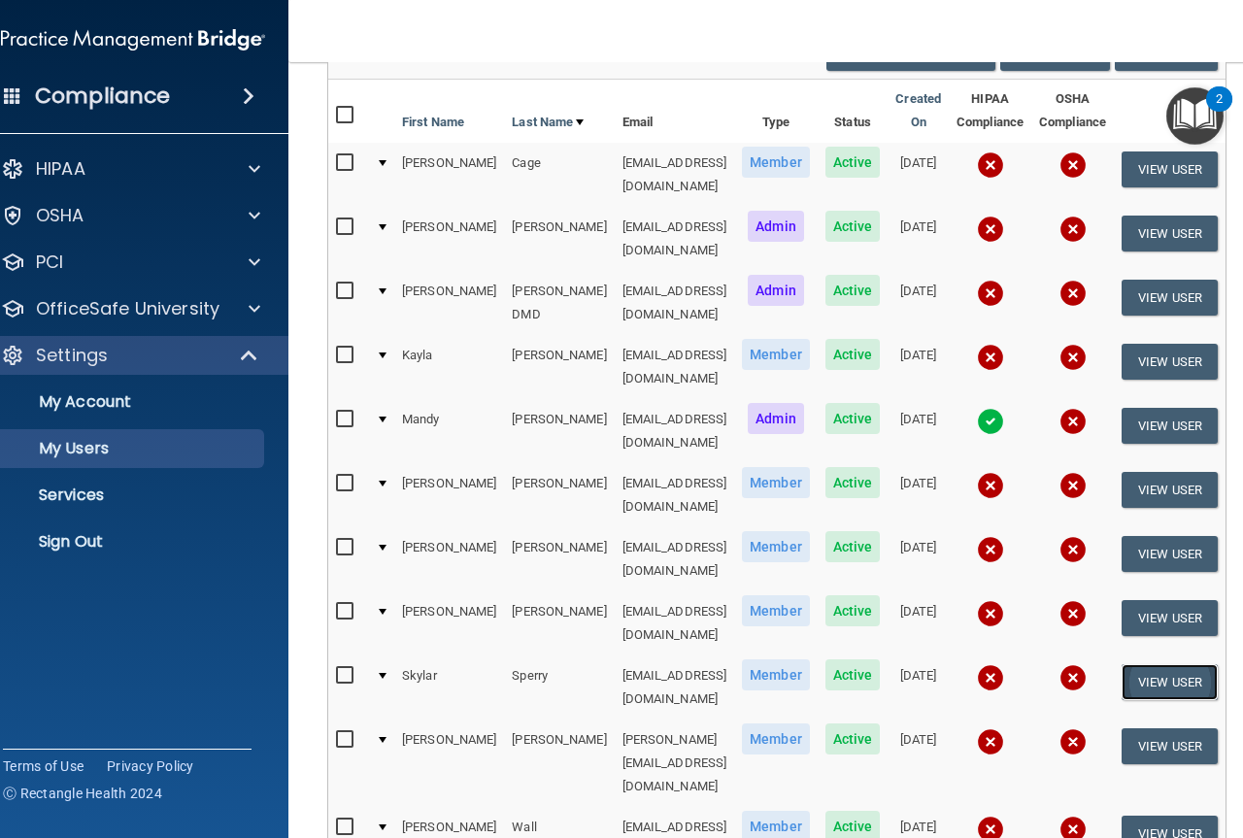
click at [1153, 664] on button "View User" at bounding box center [1170, 682] width 96 height 36
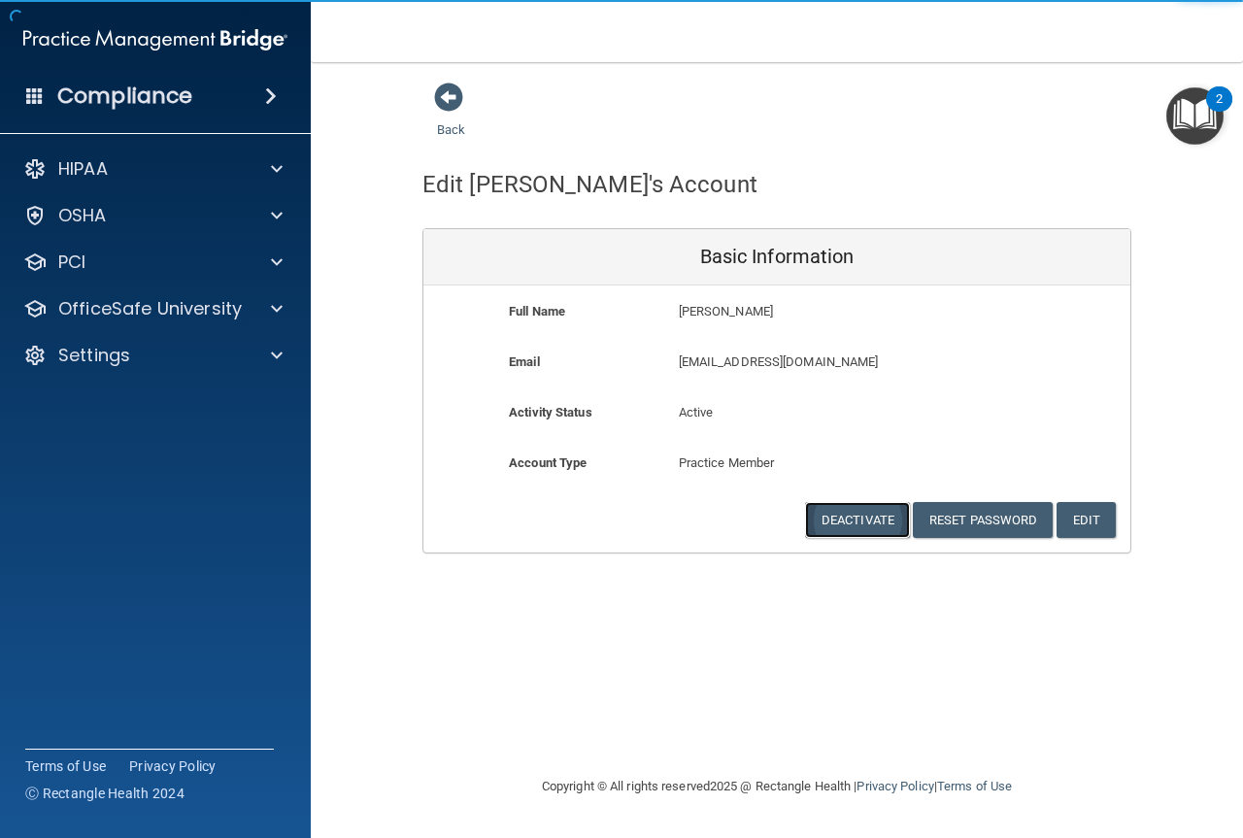
click at [836, 522] on button "Deactivate" at bounding box center [857, 520] width 105 height 36
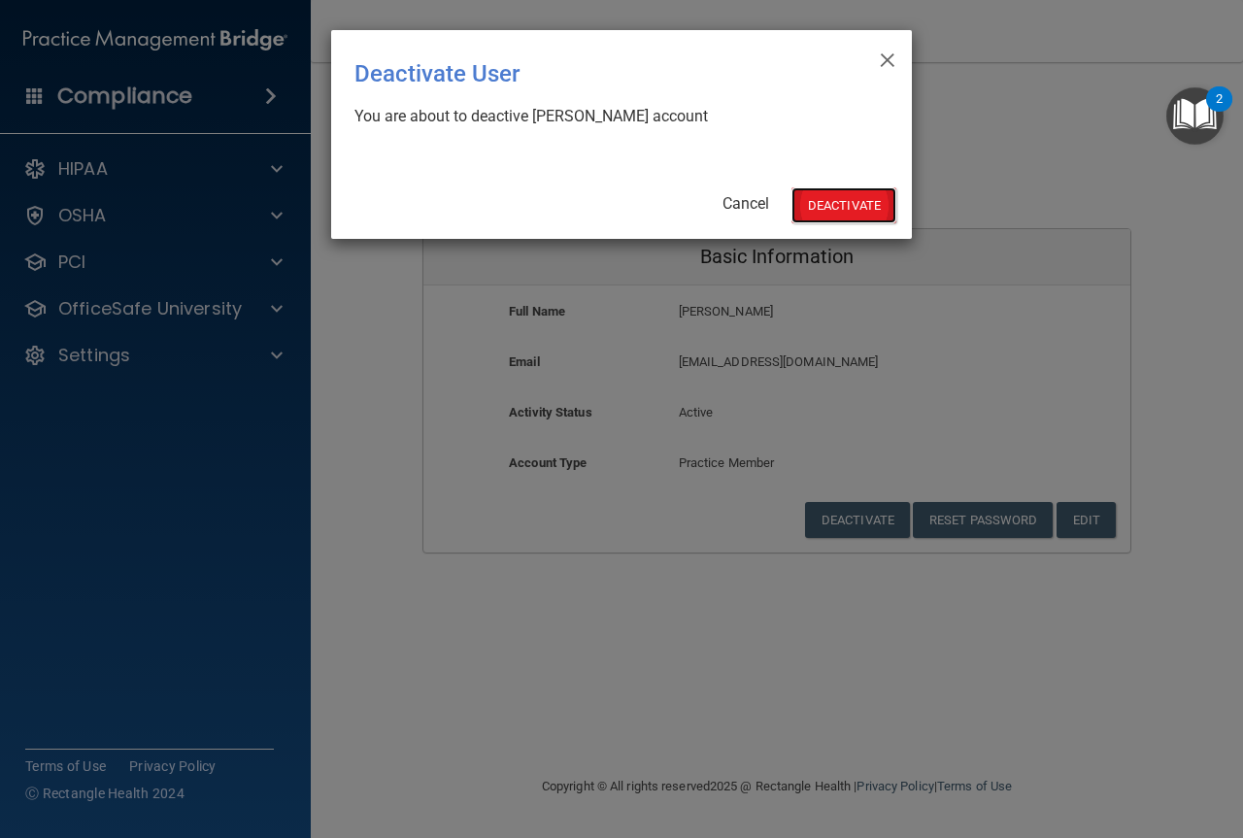
click at [831, 196] on button "Deactivate" at bounding box center [843, 205] width 105 height 36
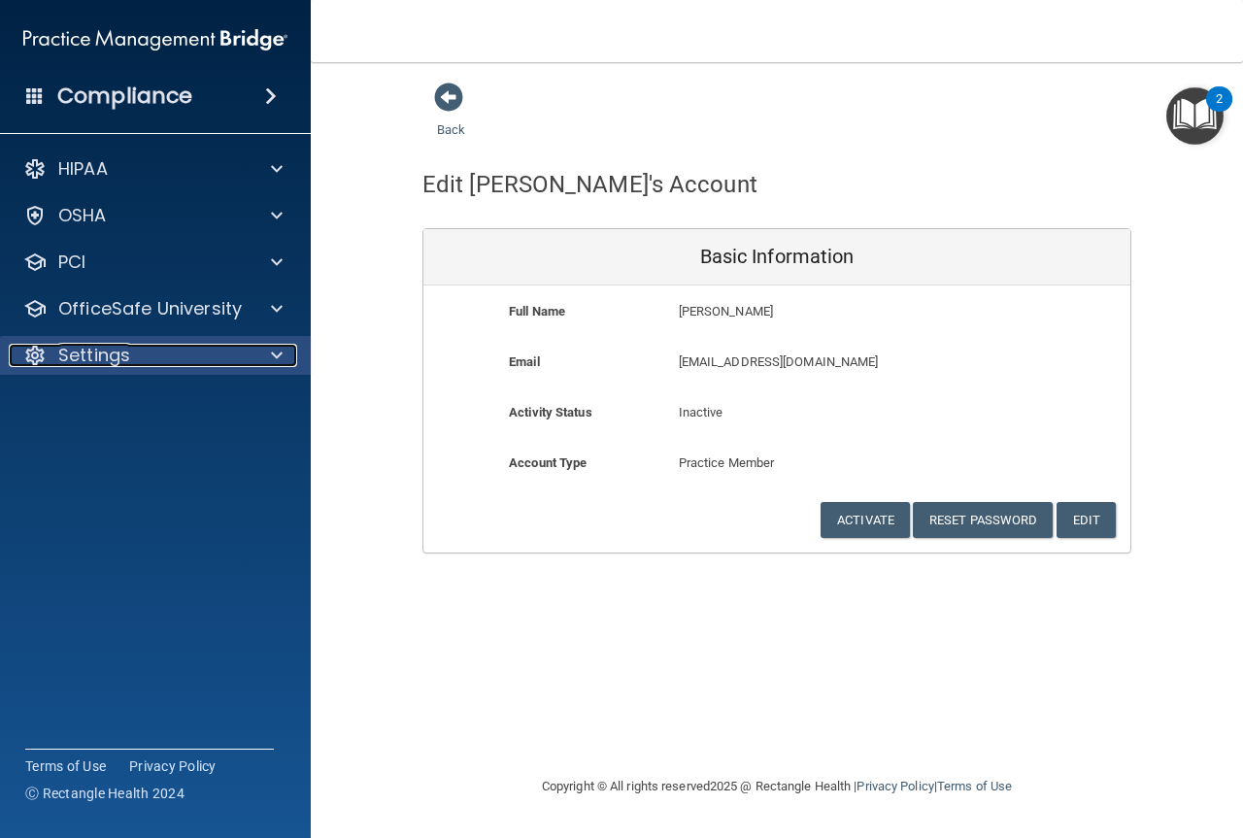
click at [70, 351] on p "Settings" at bounding box center [94, 355] width 72 height 23
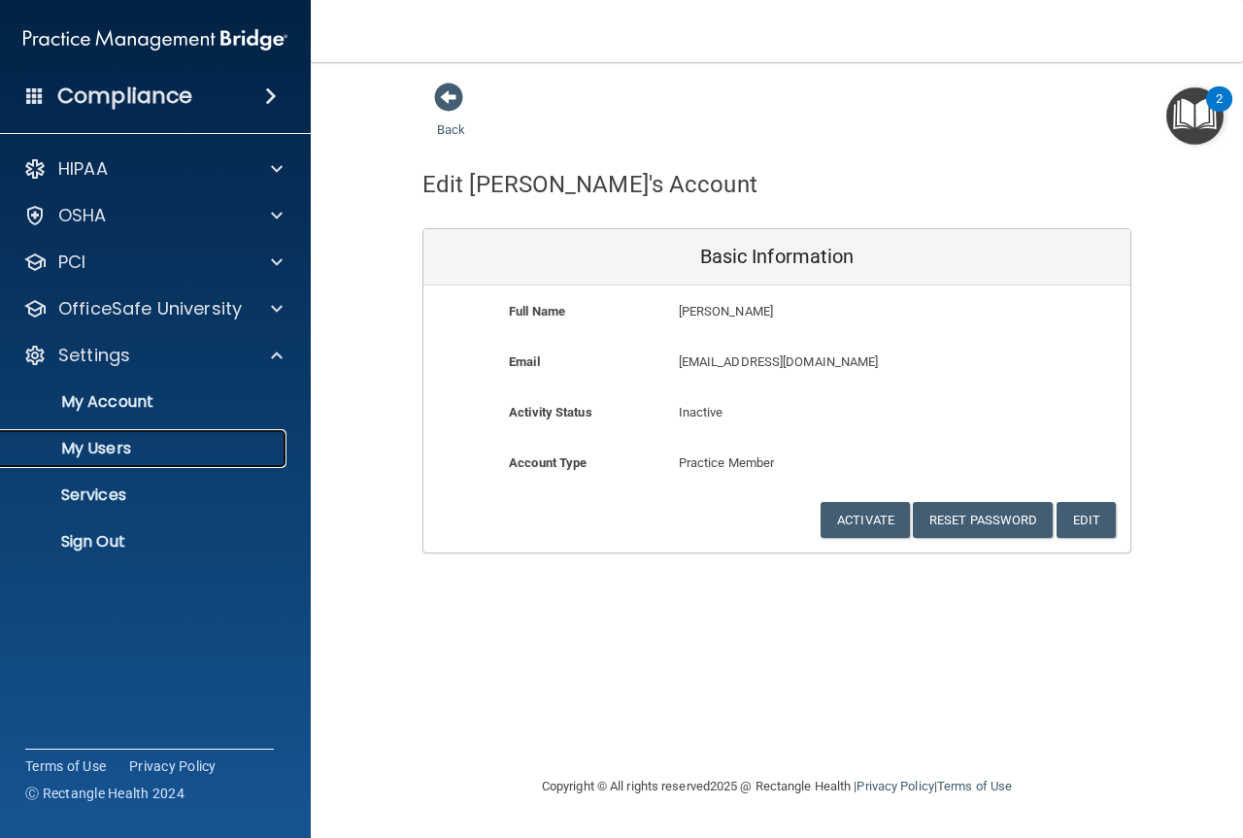
click at [116, 450] on p "My Users" at bounding box center [145, 448] width 265 height 19
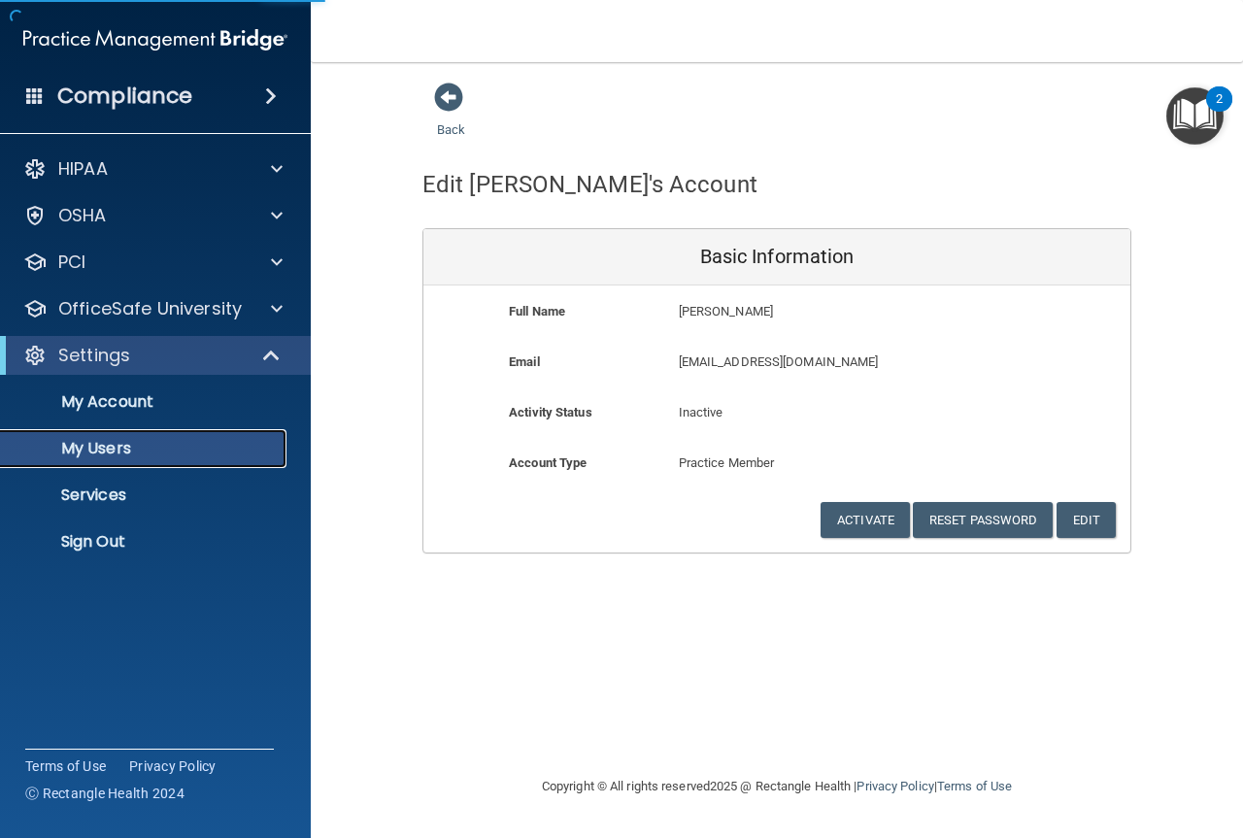
select select "20"
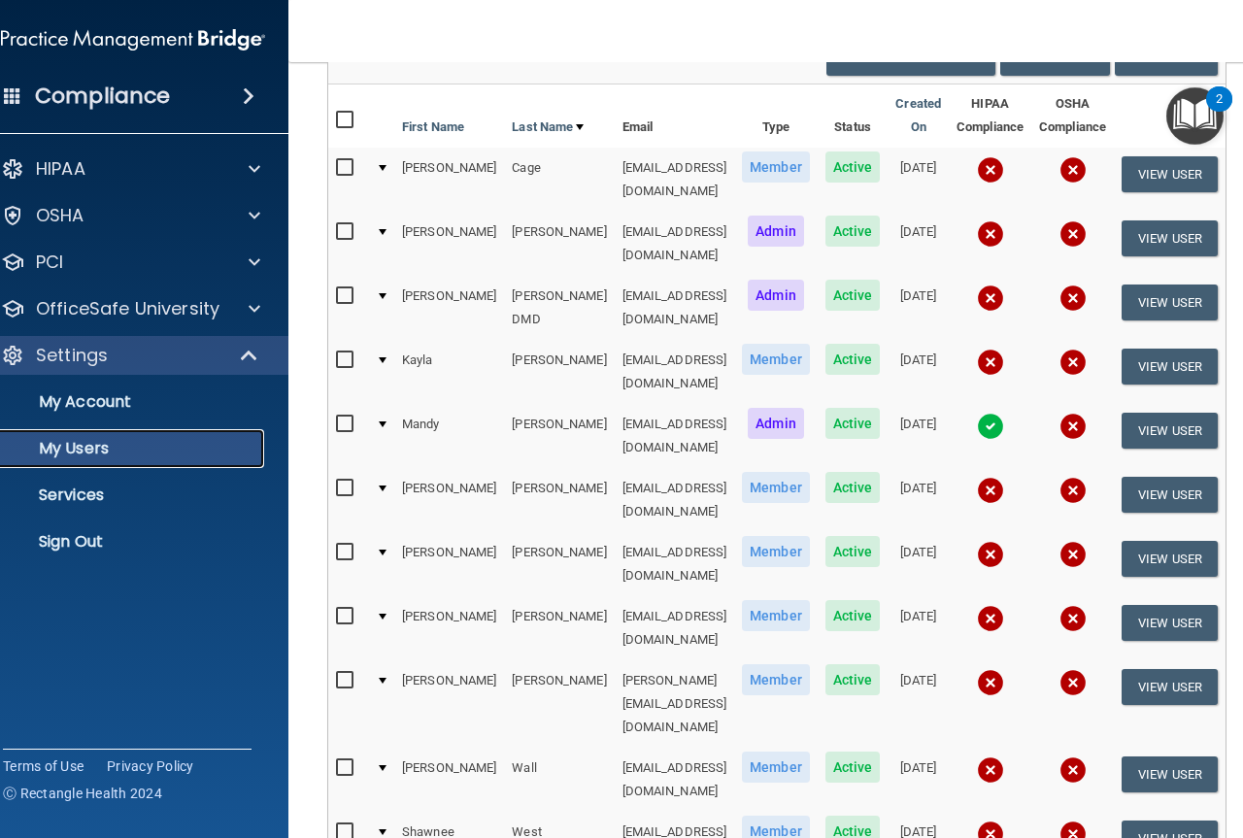
scroll to position [145, 0]
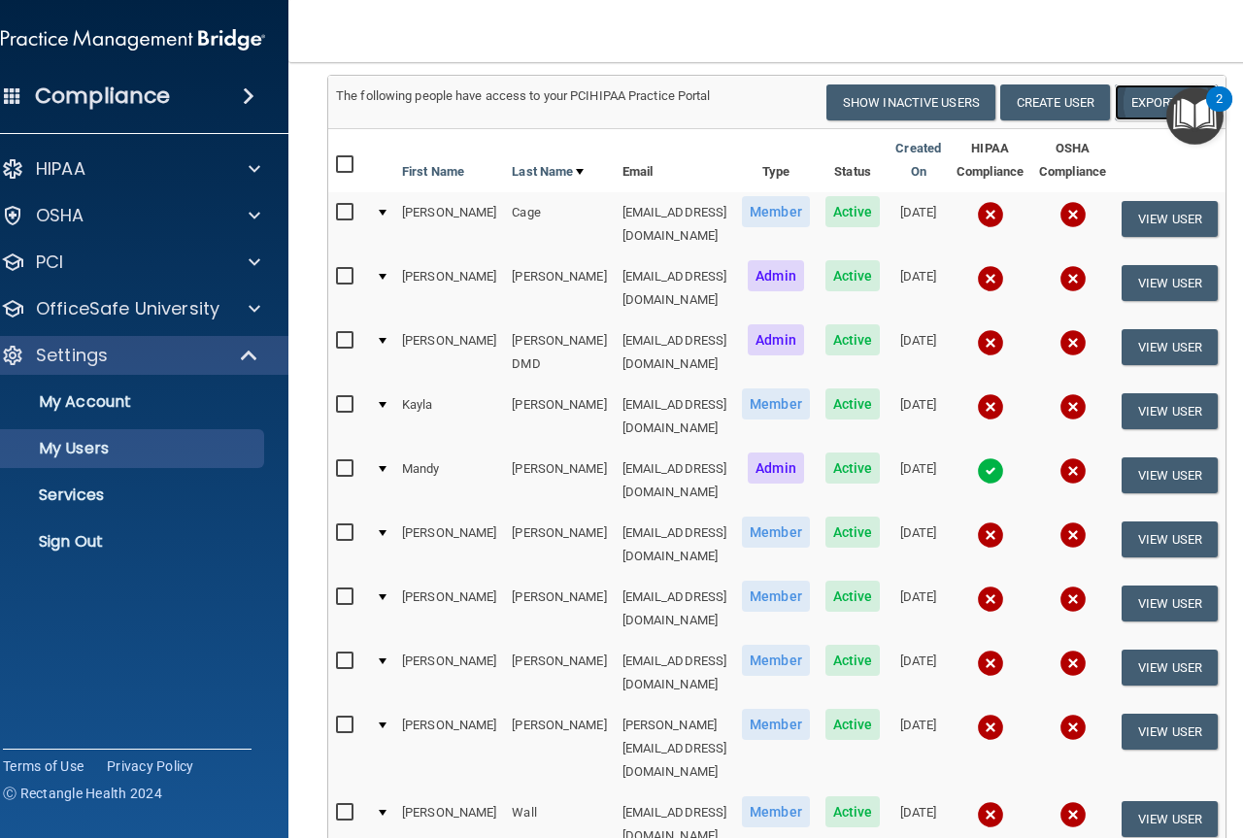
click at [1132, 101] on link "Export All" at bounding box center [1166, 102] width 103 height 36
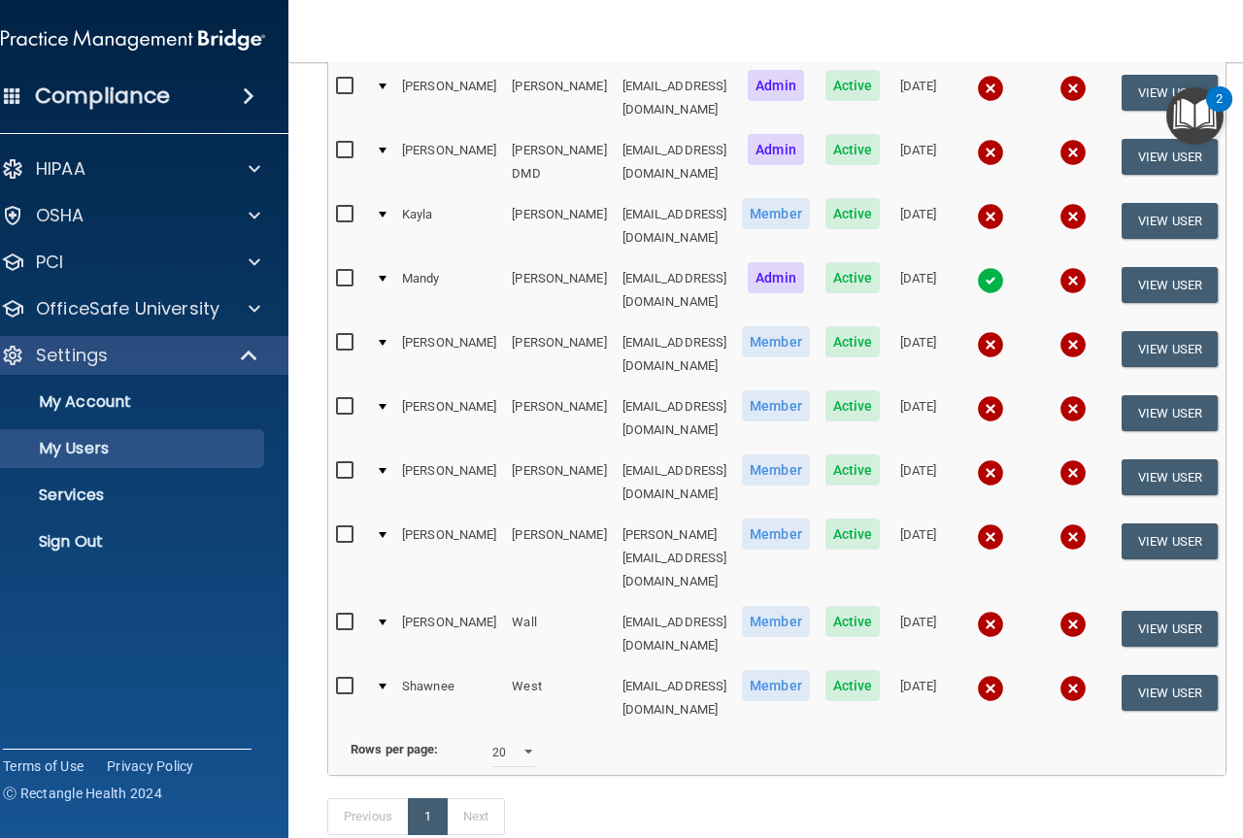
scroll to position [339, 0]
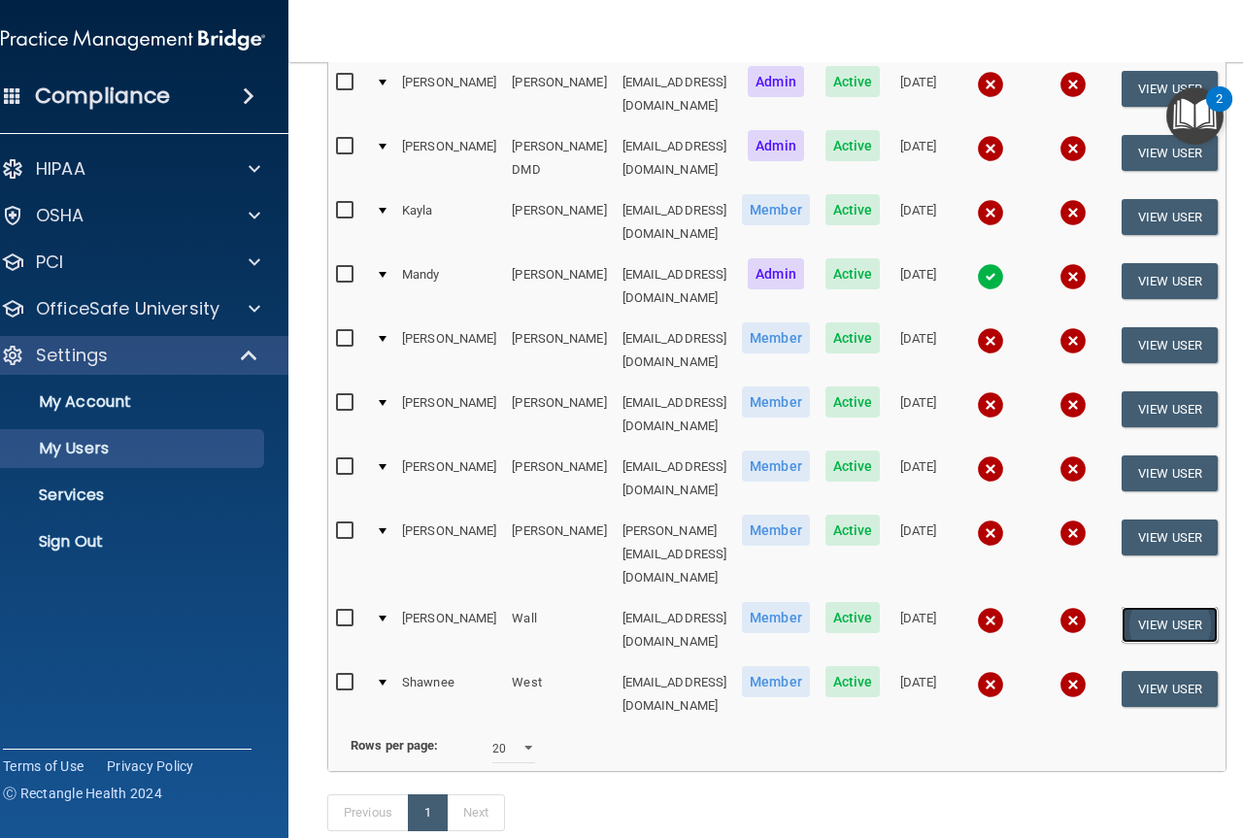
click at [1136, 607] on button "View User" at bounding box center [1170, 625] width 96 height 36
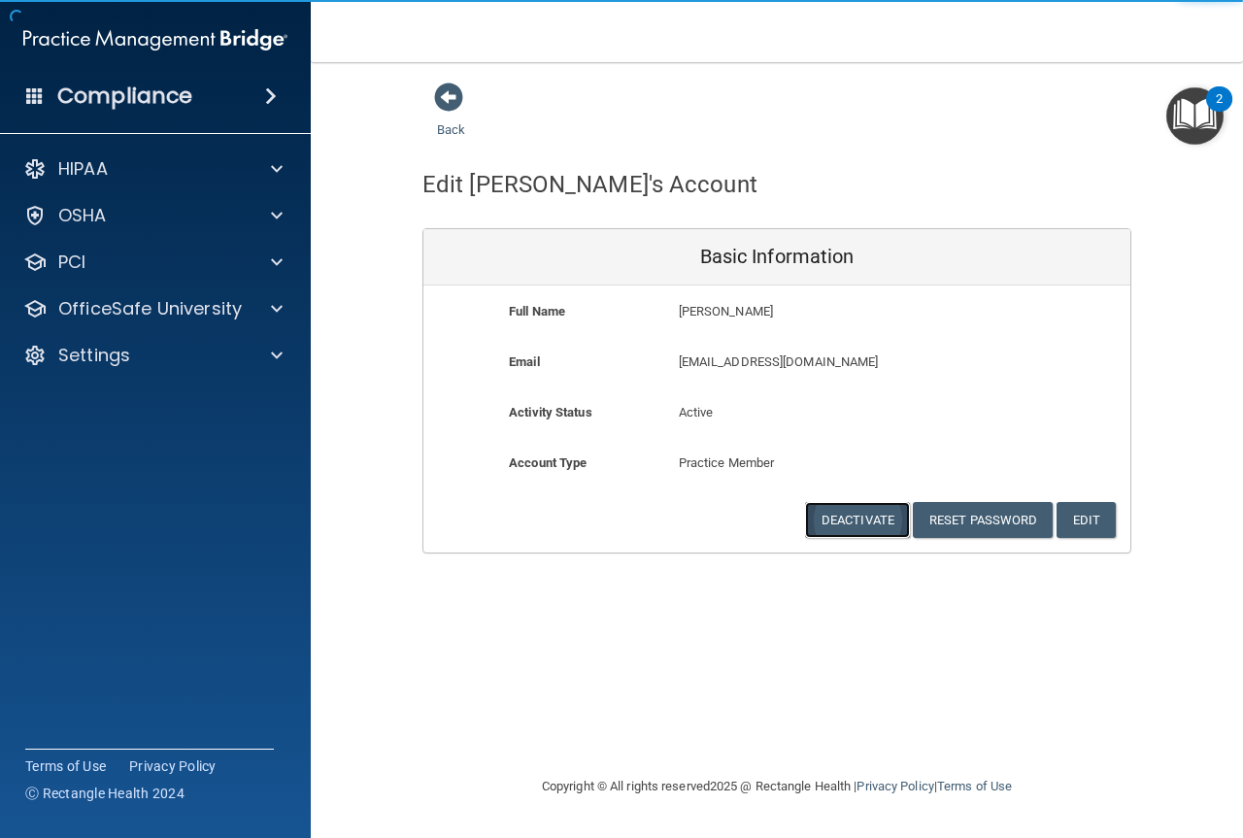
click at [855, 514] on button "Deactivate" at bounding box center [857, 520] width 105 height 36
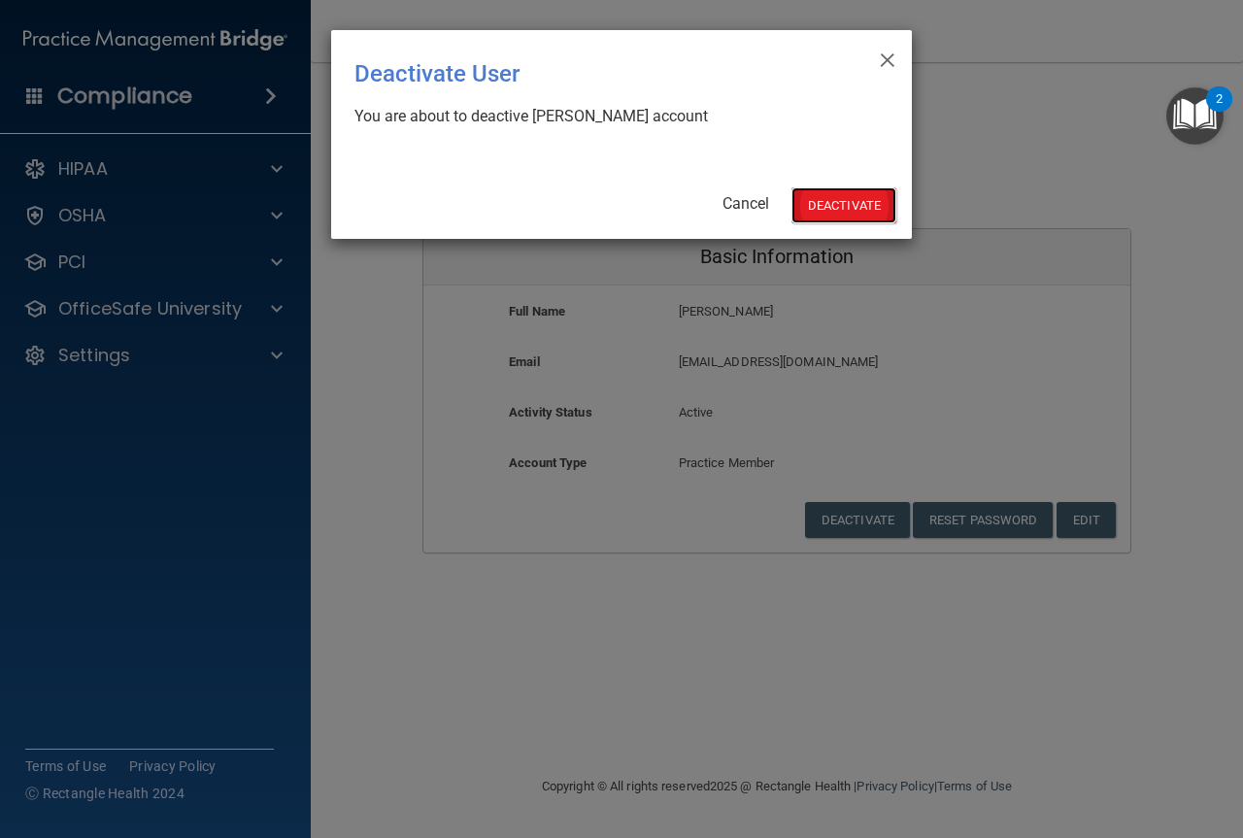
click at [837, 198] on button "Deactivate" at bounding box center [843, 205] width 105 height 36
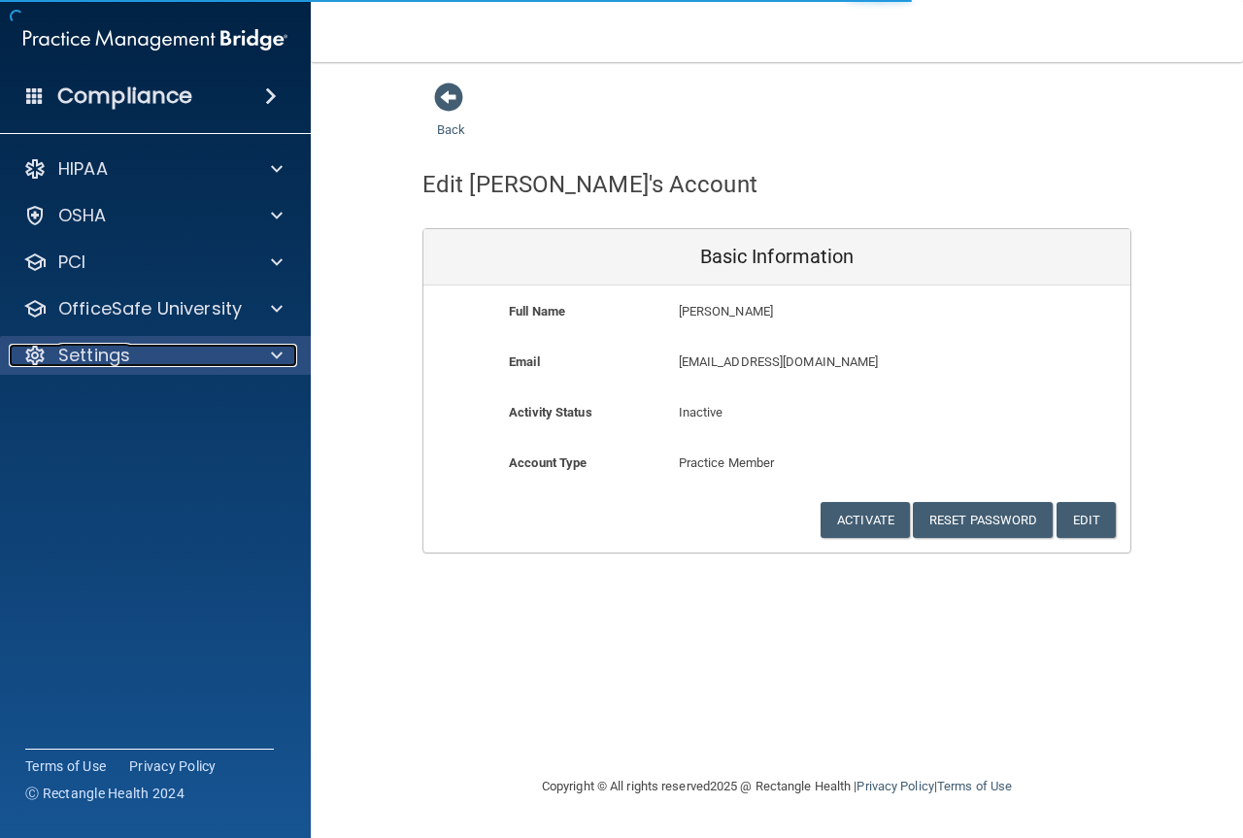
click at [98, 353] on p "Settings" at bounding box center [94, 355] width 72 height 23
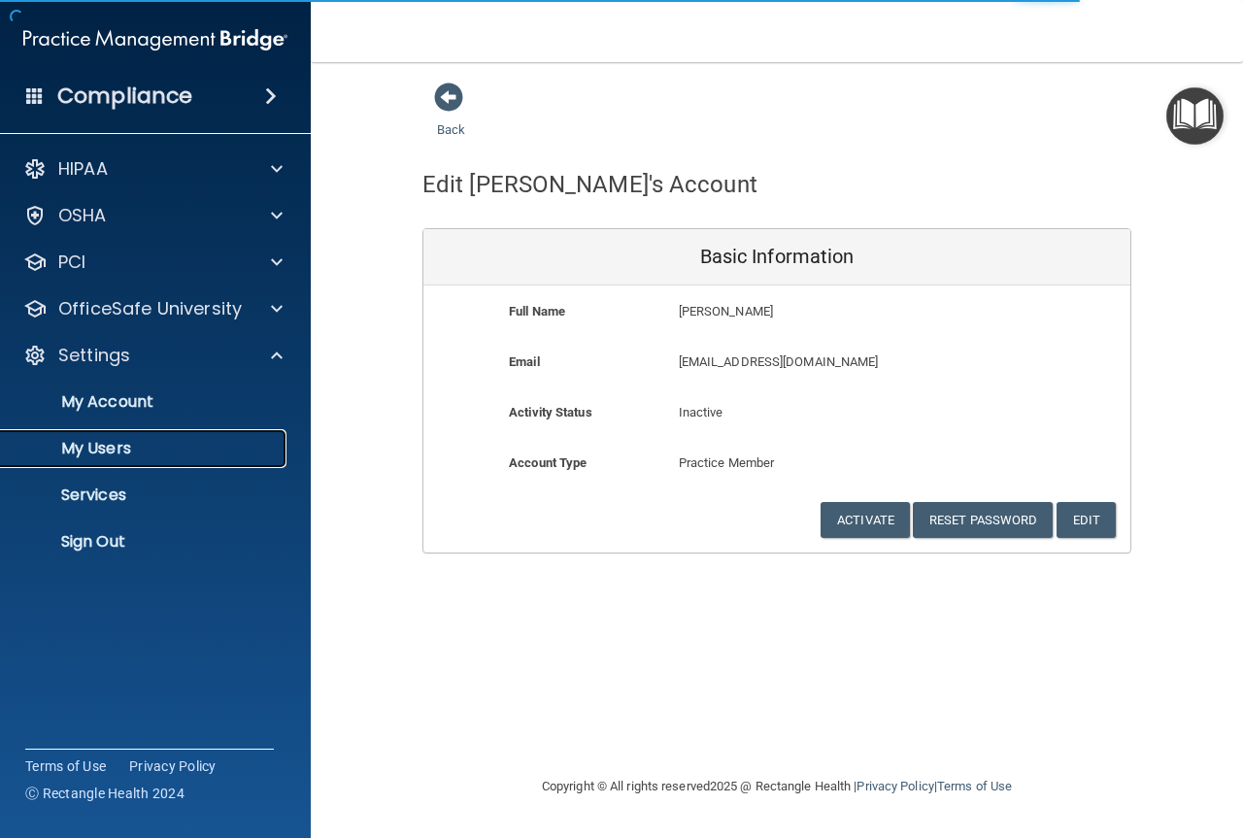
click at [90, 448] on p "My Users" at bounding box center [145, 448] width 265 height 19
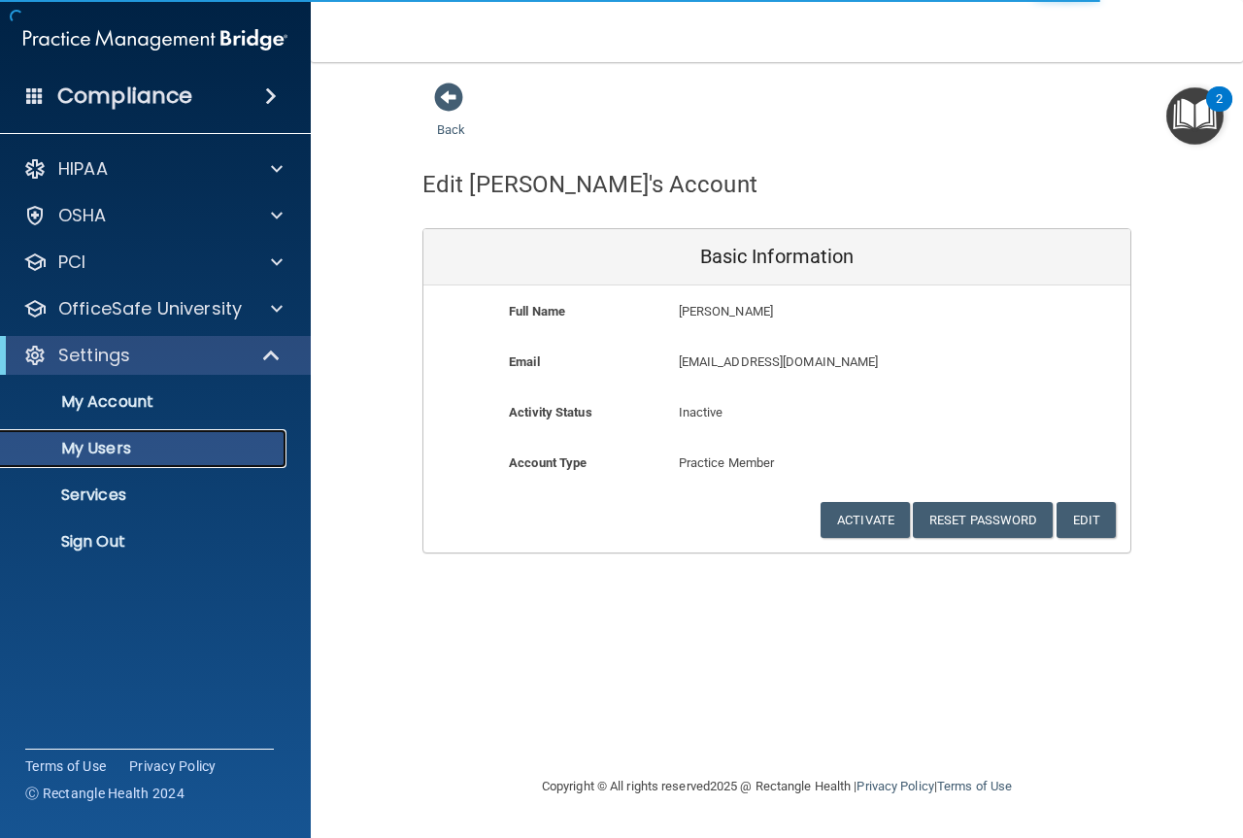
select select "20"
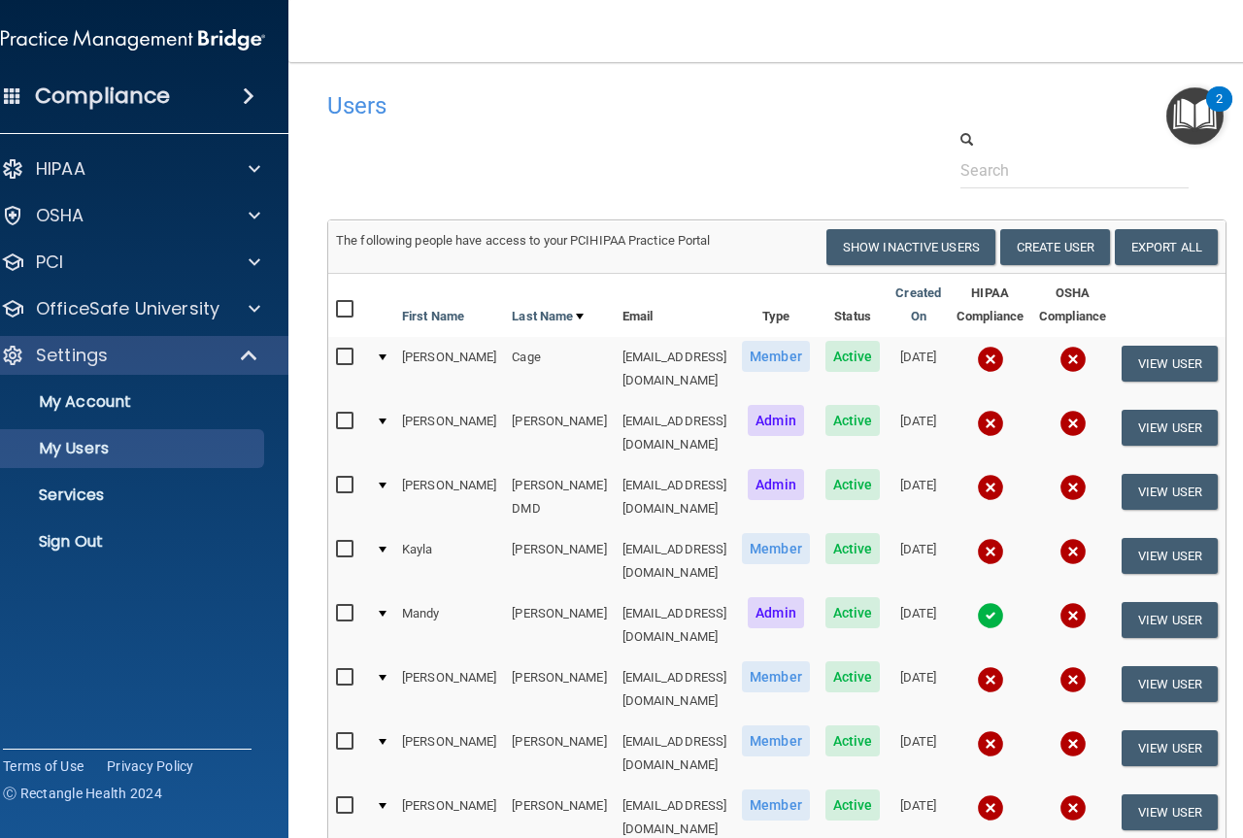
click at [336, 354] on input "checkbox" at bounding box center [347, 358] width 22 height 16
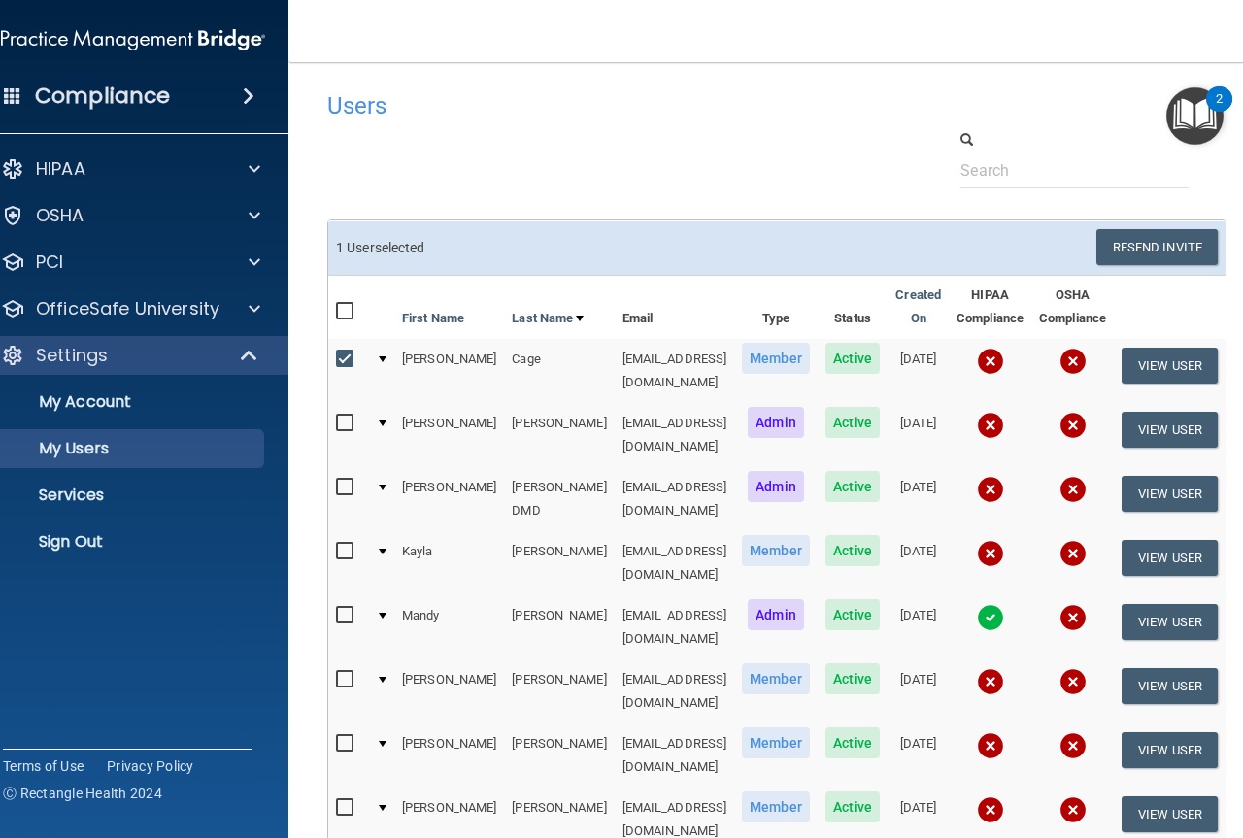
click at [336, 361] on input "checkbox" at bounding box center [347, 360] width 22 height 16
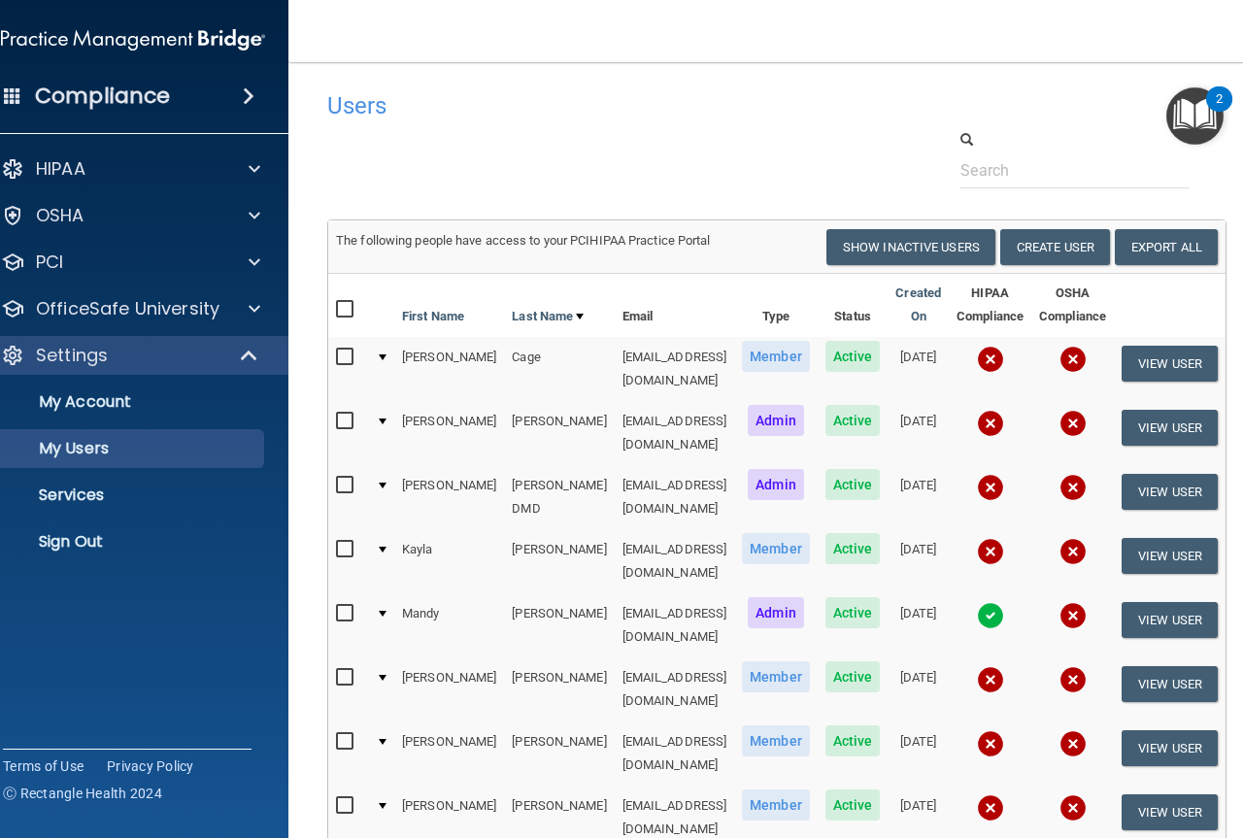
click at [340, 351] on input "checkbox" at bounding box center [347, 358] width 22 height 16
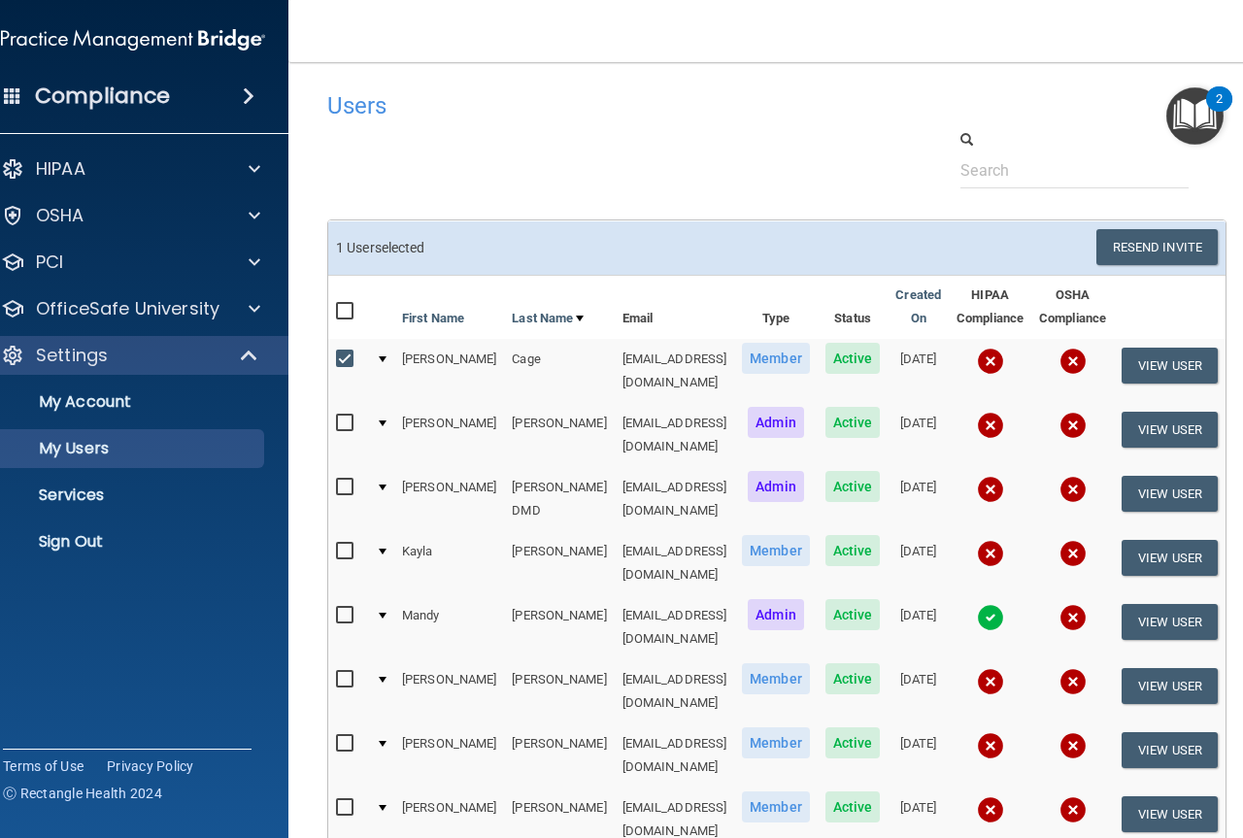
click at [338, 361] on input "checkbox" at bounding box center [347, 360] width 22 height 16
checkbox input "false"
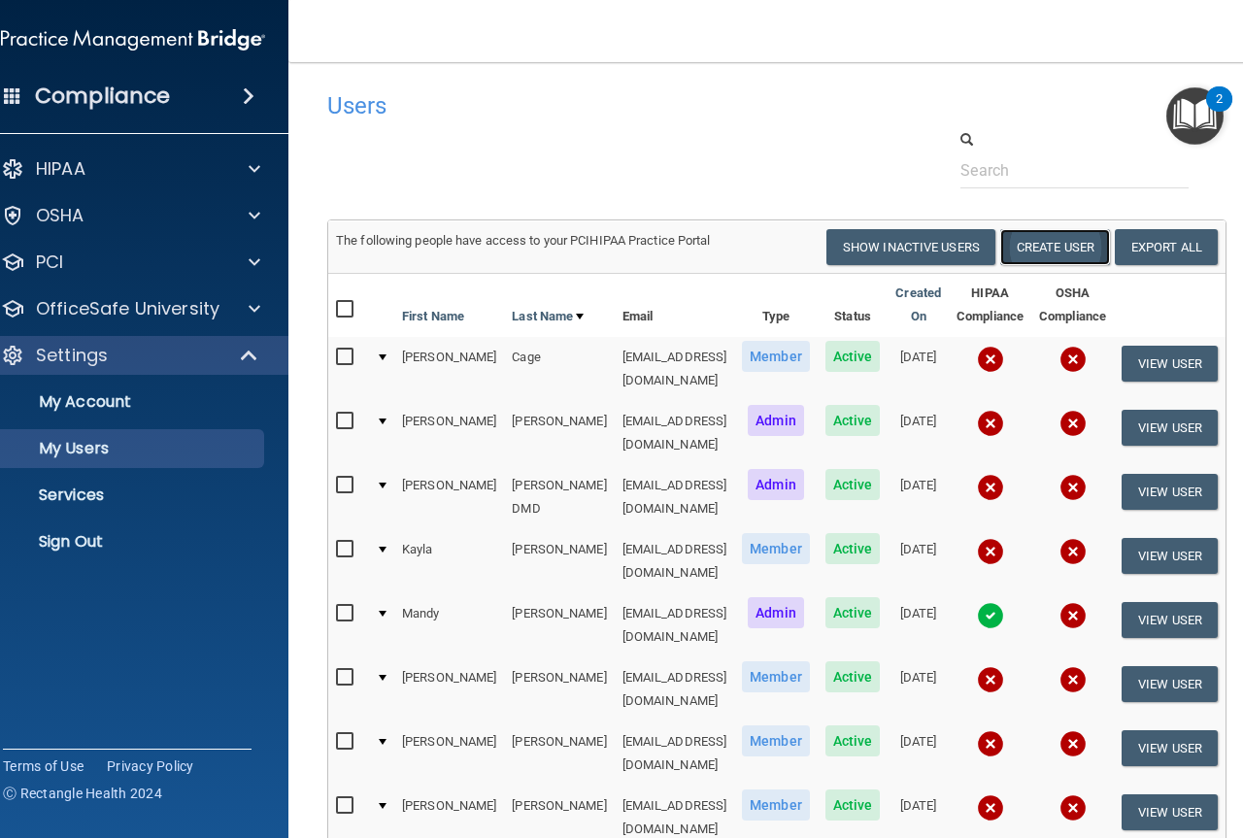
click at [1069, 247] on button "Create User" at bounding box center [1055, 247] width 110 height 36
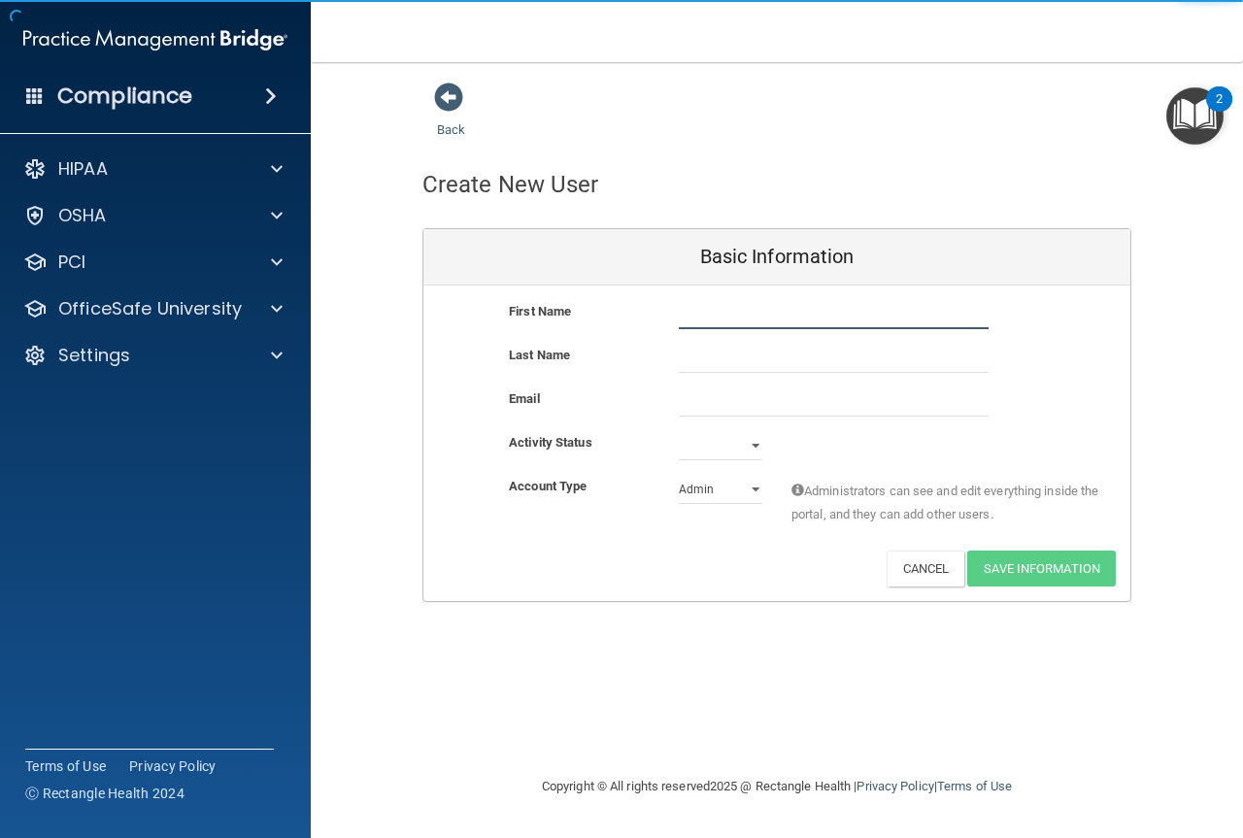
click at [731, 297] on div "First Name Last Name Email Activity Status Active Inactive Account Type Practic…" at bounding box center [776, 443] width 707 height 316
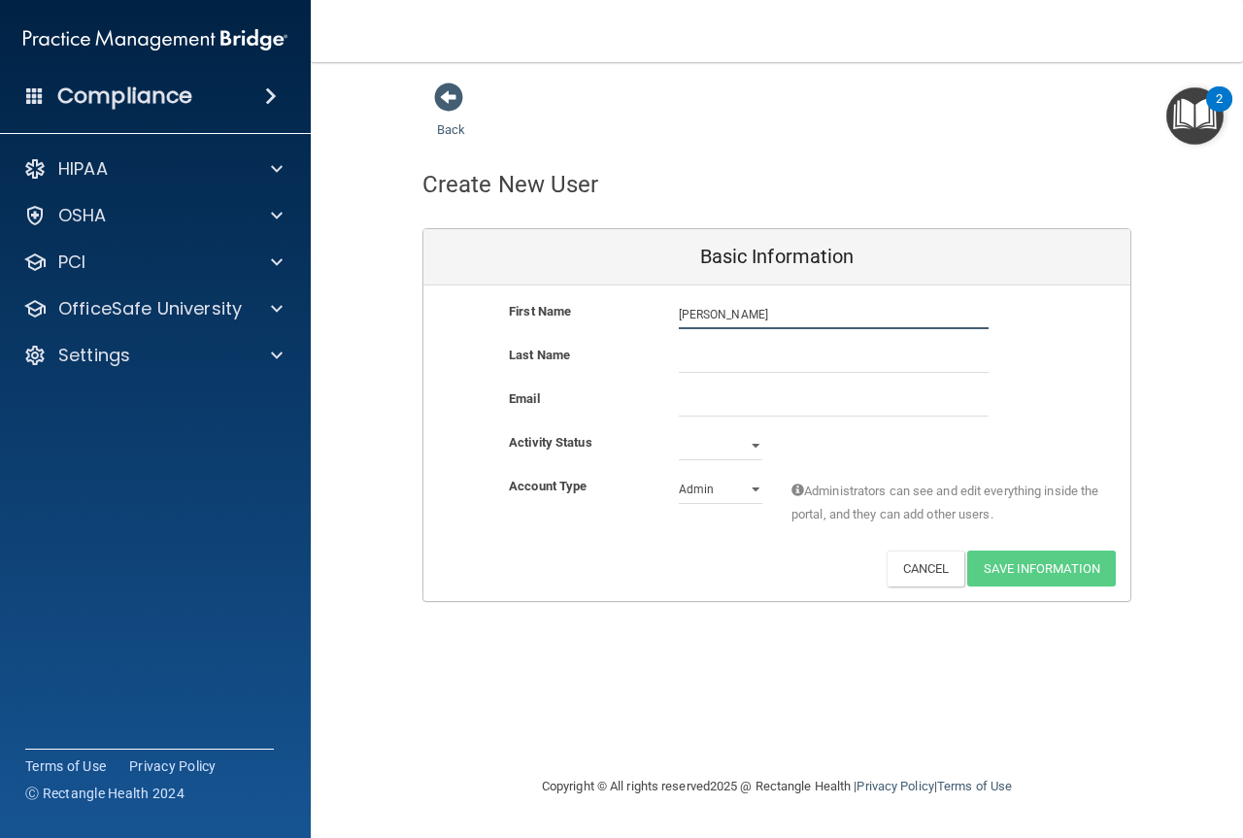
type input "[PERSON_NAME]"
click at [775, 399] on input "email" at bounding box center [834, 401] width 310 height 29
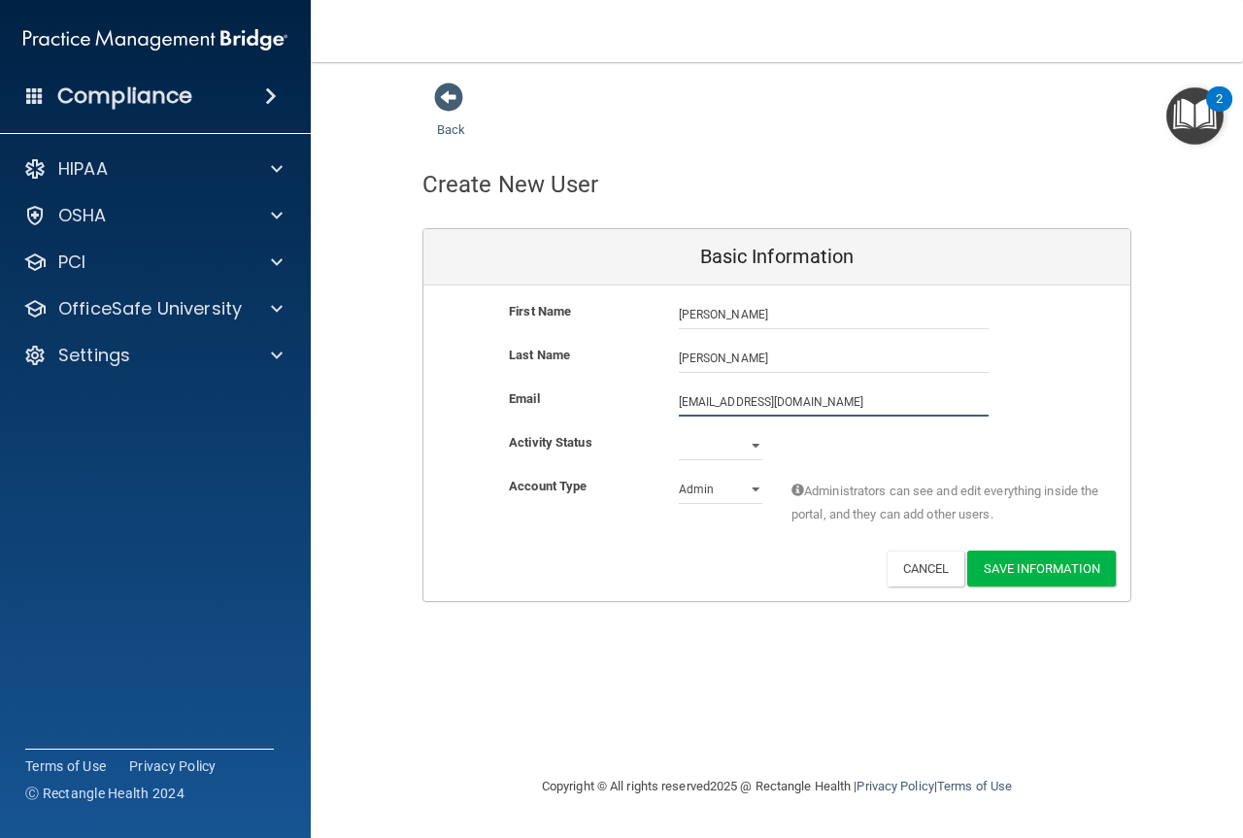
type input "[EMAIL_ADDRESS][DOMAIN_NAME]"
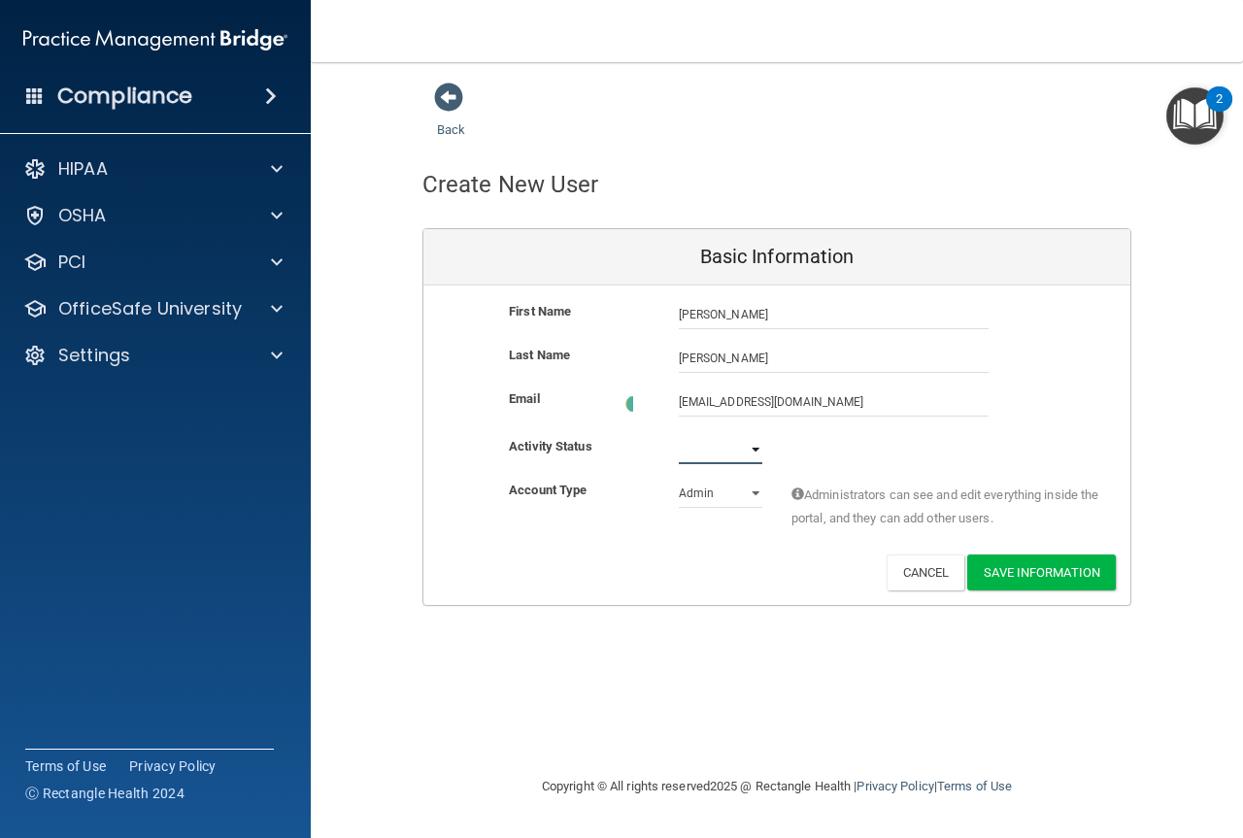
click at [755, 442] on select "Active Inactive" at bounding box center [721, 449] width 84 height 29
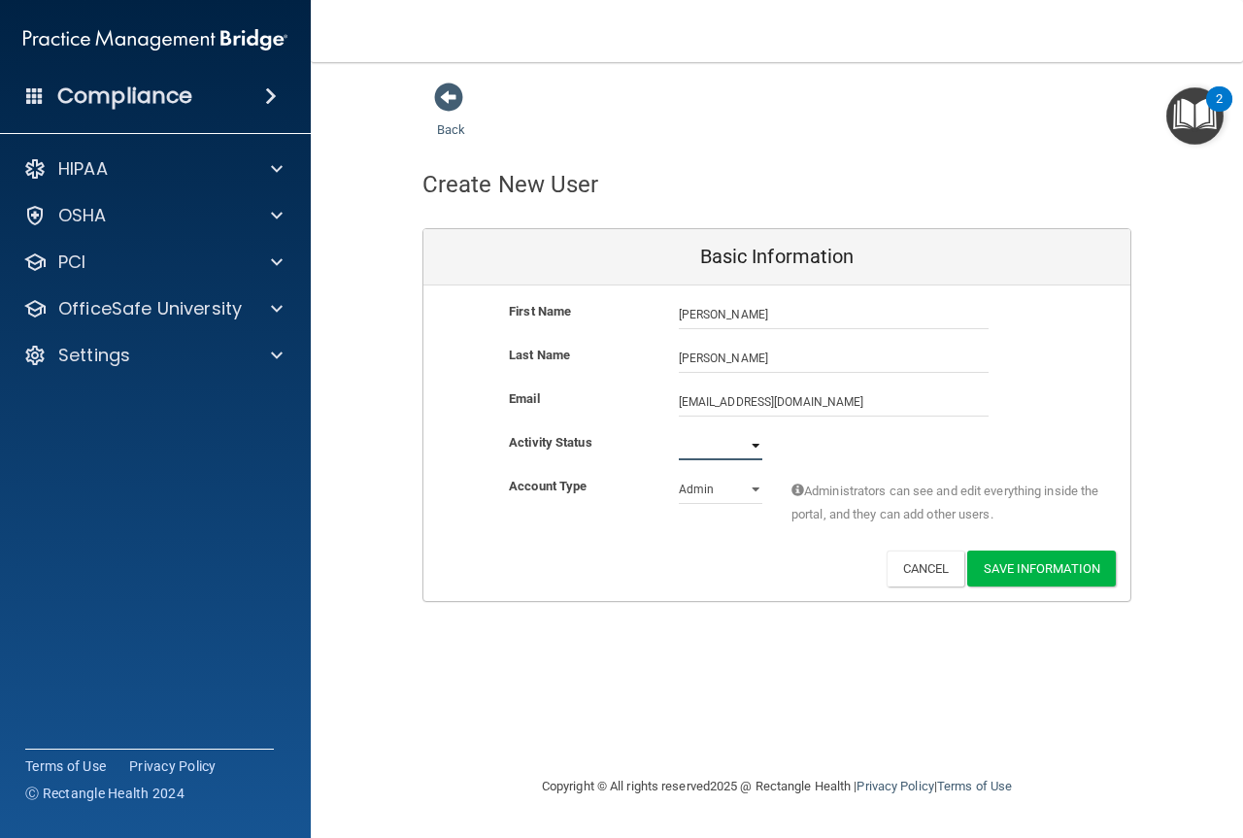
select select "active"
click at [679, 431] on select "Active Inactive" at bounding box center [721, 445] width 84 height 29
click at [758, 487] on select "Admin Member" at bounding box center [721, 489] width 84 height 29
select select "practice_member"
click at [679, 475] on select "Admin Member" at bounding box center [721, 489] width 84 height 29
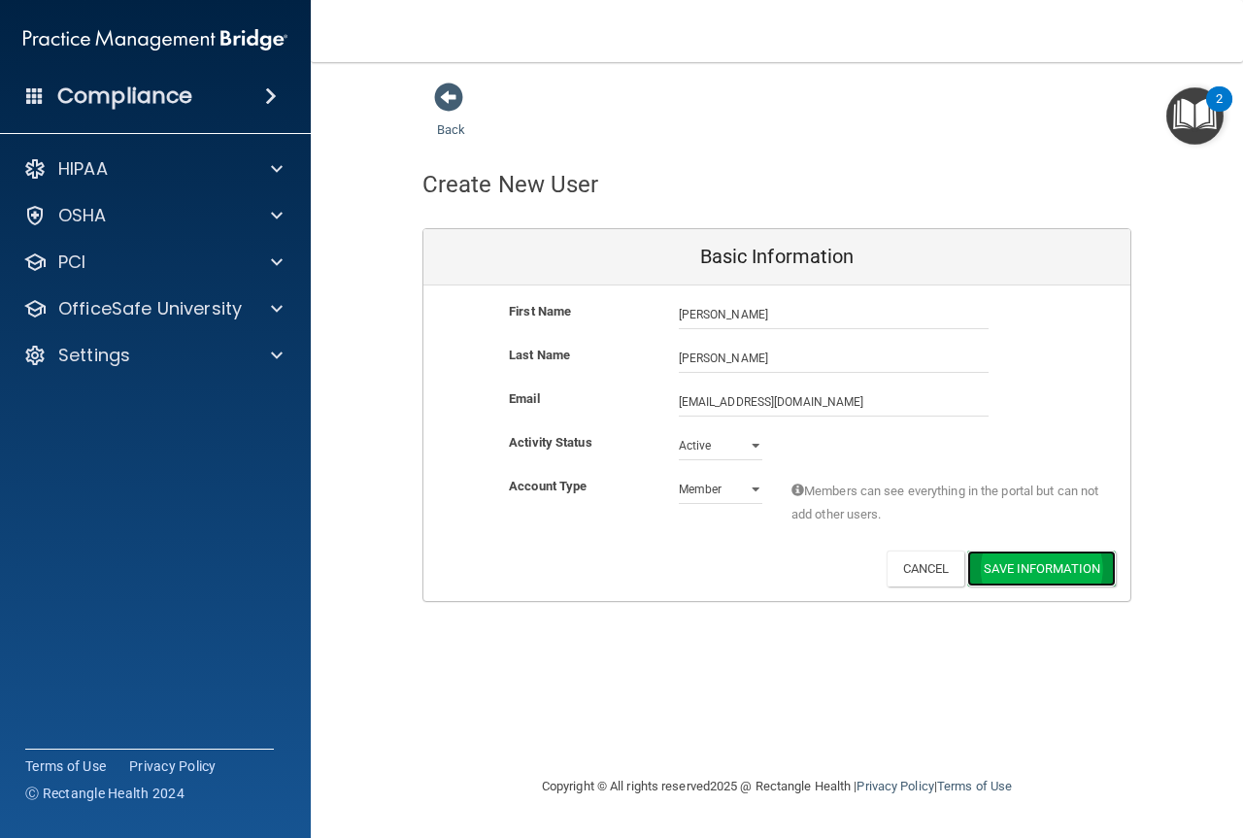
click at [1038, 573] on button "Save Information" at bounding box center [1041, 569] width 149 height 36
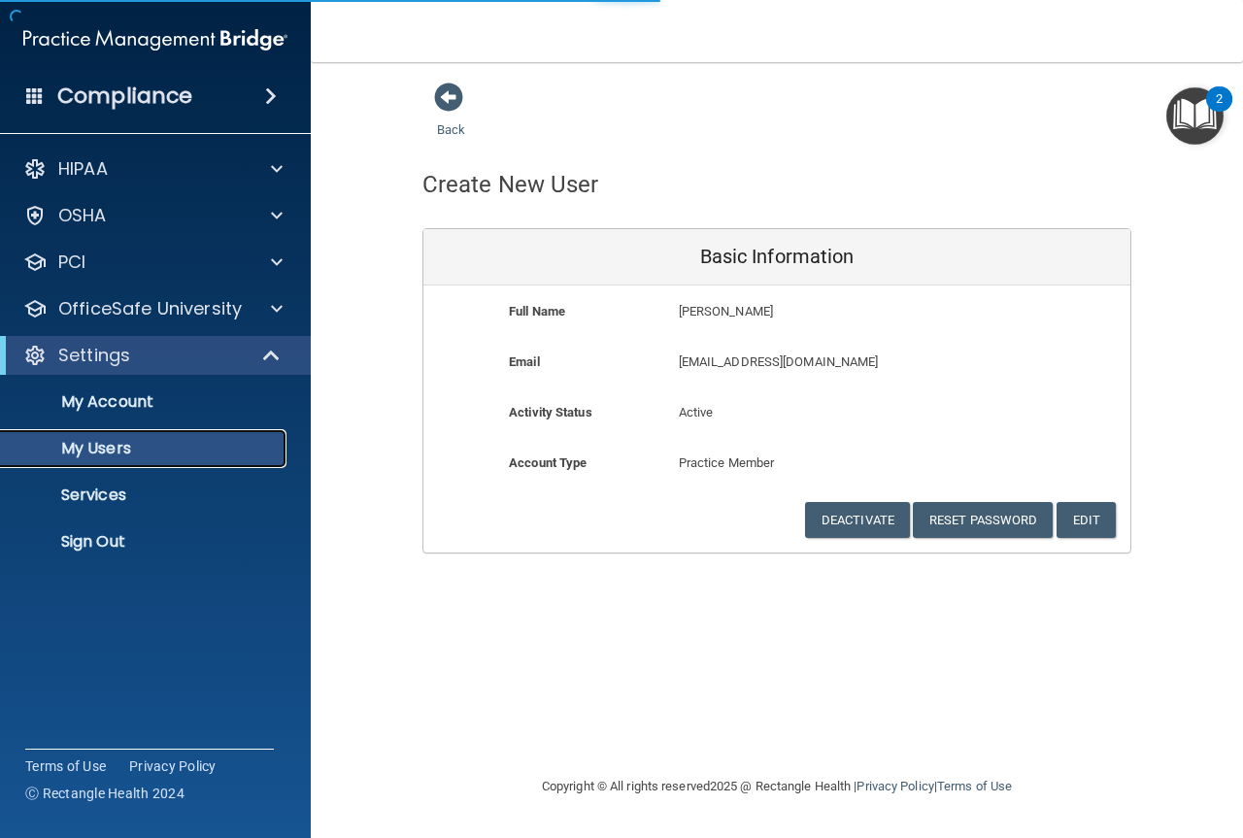
click at [115, 447] on p "My Users" at bounding box center [145, 448] width 265 height 19
select select "20"
